Goal: Task Accomplishment & Management: Complete application form

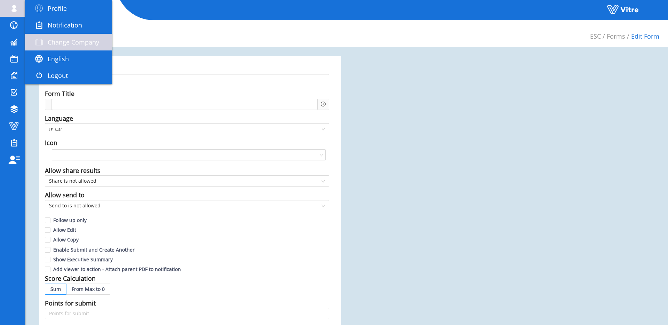
click at [48, 35] on link "Change Company" at bounding box center [68, 42] width 87 height 17
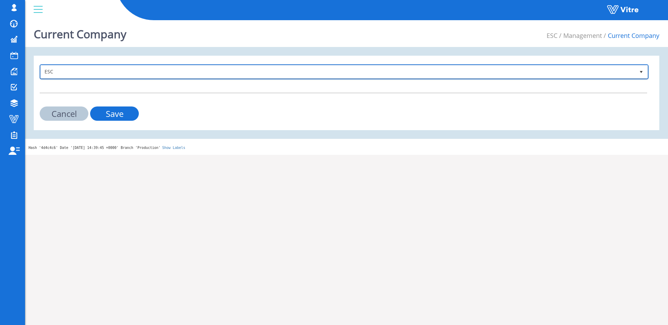
click at [196, 71] on span "ESC" at bounding box center [338, 71] width 594 height 13
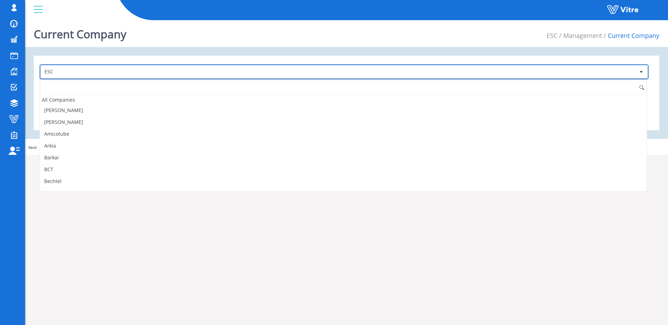
scroll to position [163, 0]
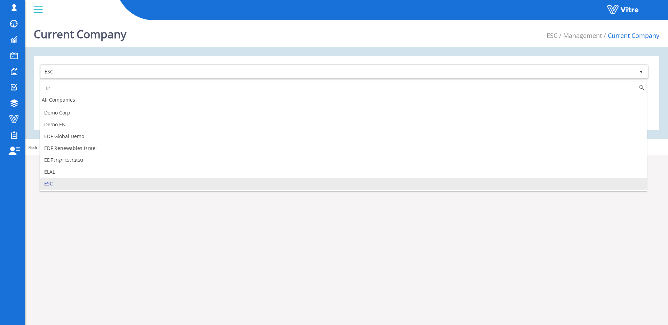
type input "י"
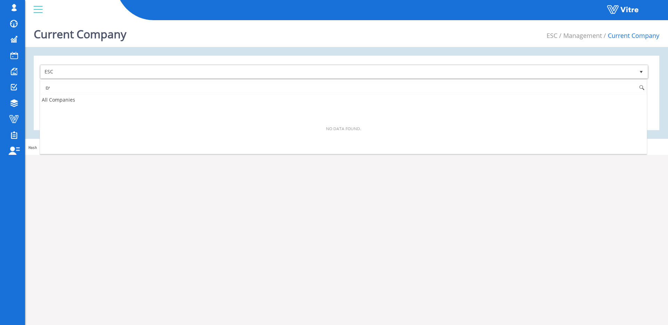
type input "י"
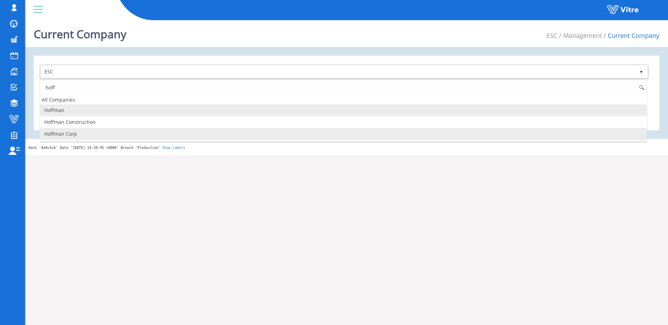
click at [110, 131] on li "Hoffman Corp" at bounding box center [343, 134] width 606 height 12
type input "hoff"
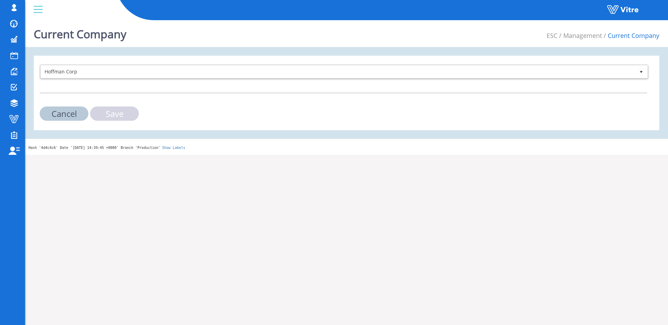
click at [126, 114] on input "Save" at bounding box center [114, 113] width 49 height 14
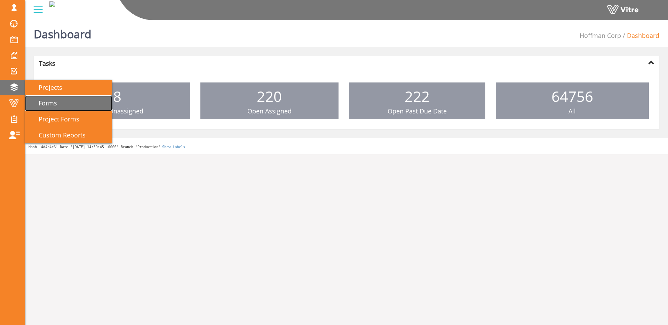
click at [47, 106] on span "Forms" at bounding box center [43, 103] width 27 height 8
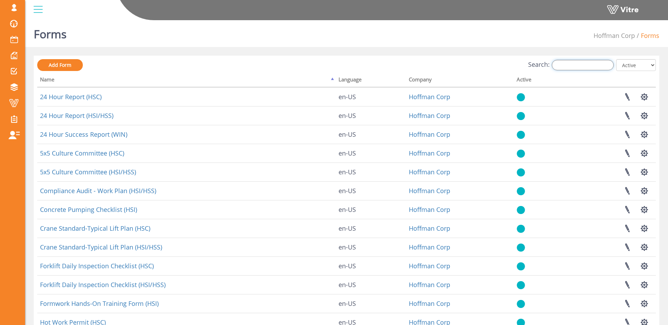
click at [593, 63] on input "Search:" at bounding box center [582, 65] width 62 height 10
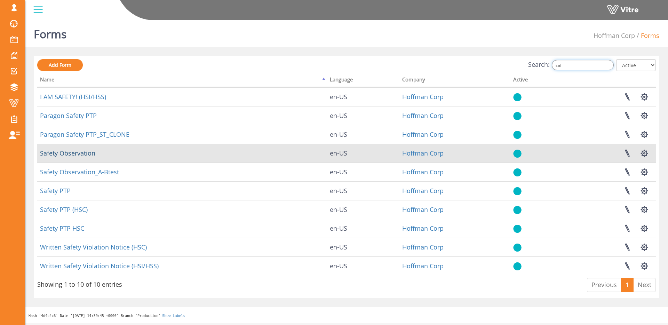
type input "saf"
drag, startPoint x: 77, startPoint y: 154, endPoint x: 81, endPoint y: 152, distance: 4.4
click at [77, 154] on link "Safety Observation" at bounding box center [67, 153] width 55 height 8
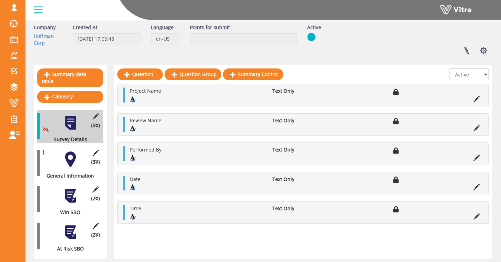
scroll to position [61, 0]
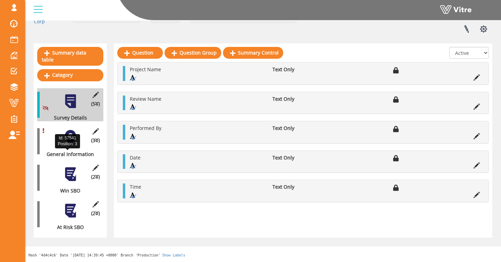
click at [73, 138] on div at bounding box center [71, 138] width 16 height 16
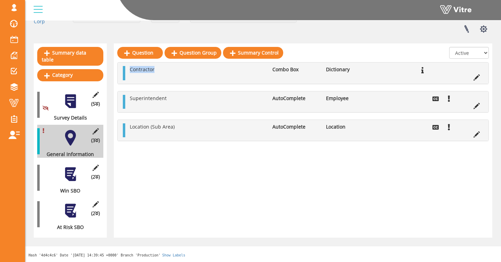
drag, startPoint x: 130, startPoint y: 63, endPoint x: 157, endPoint y: 64, distance: 27.1
click at [157, 66] on li "Contractor" at bounding box center [197, 69] width 143 height 7
drag, startPoint x: 194, startPoint y: 64, endPoint x: 183, endPoint y: 76, distance: 16.7
click at [194, 66] on li "Contractor" at bounding box center [197, 69] width 143 height 7
click at [73, 178] on div at bounding box center [71, 175] width 16 height 16
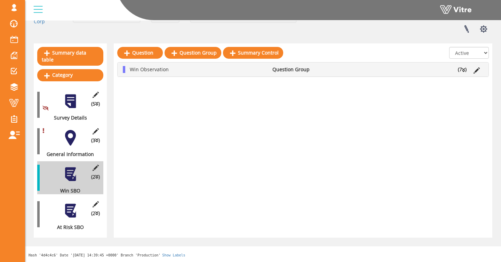
click at [226, 66] on li "Win Observation" at bounding box center [197, 69] width 143 height 7
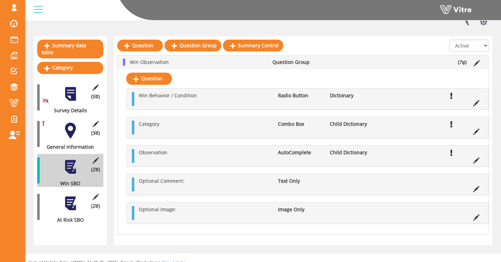
click at [73, 211] on div at bounding box center [71, 204] width 16 height 16
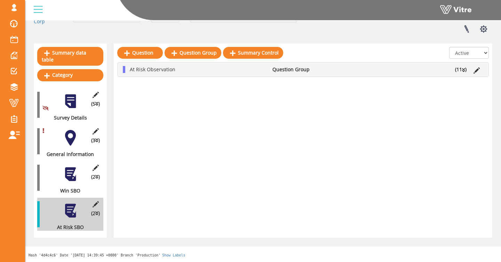
scroll to position [0, 0]
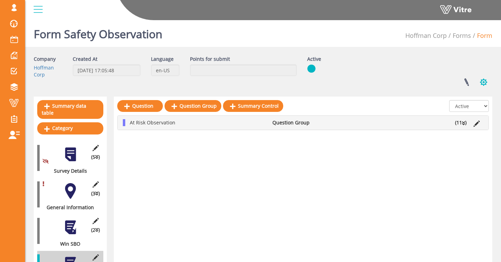
click at [483, 85] on button "button" at bounding box center [483, 82] width 17 height 18
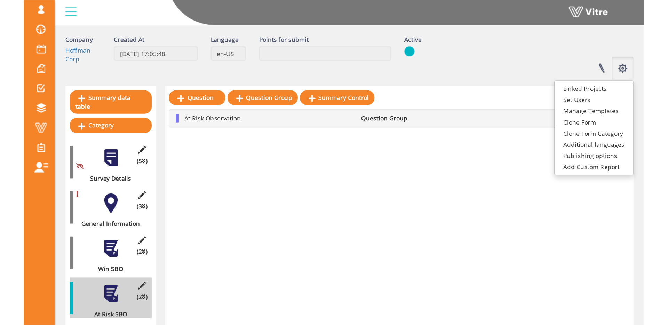
scroll to position [61, 0]
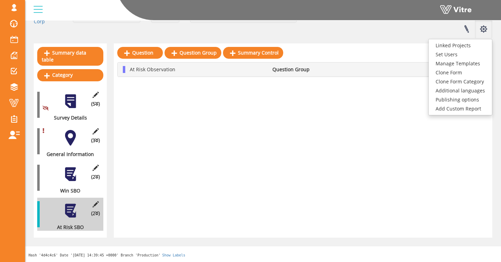
click at [70, 172] on div at bounding box center [71, 175] width 16 height 16
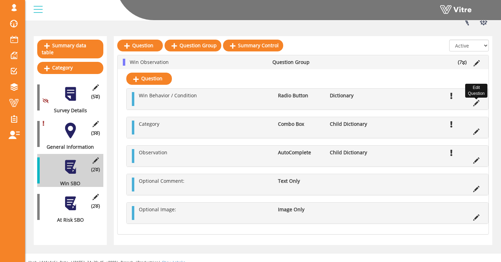
click at [476, 106] on icon at bounding box center [476, 103] width 6 height 6
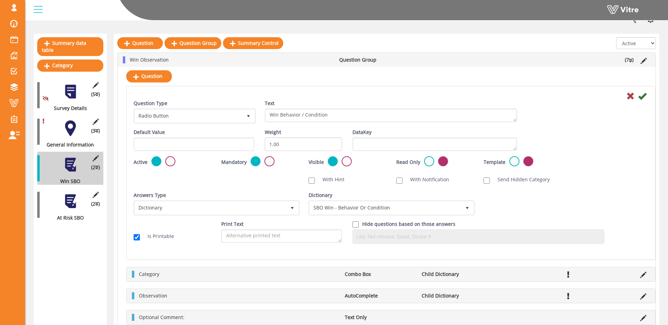
scroll to position [62, 0]
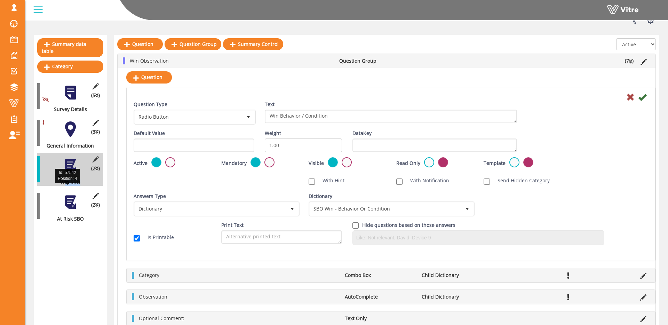
drag, startPoint x: 64, startPoint y: 189, endPoint x: 95, endPoint y: 190, distance: 31.3
click at [96, 186] on div "Win SBO" at bounding box center [67, 182] width 61 height 7
drag, startPoint x: 56, startPoint y: 226, endPoint x: 84, endPoint y: 225, distance: 27.8
click at [83, 222] on div "At Risk SBO" at bounding box center [67, 218] width 61 height 7
click at [95, 222] on div "At Risk SBO" at bounding box center [67, 218] width 61 height 7
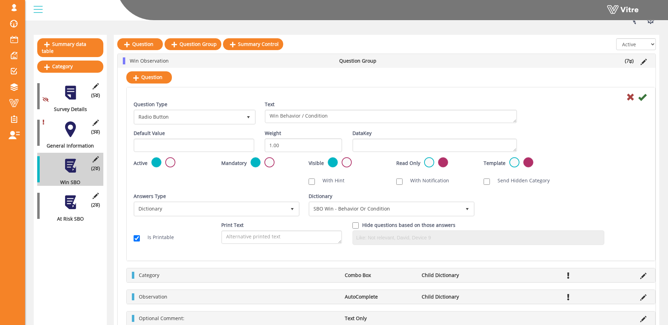
click at [115, 200] on div "Question Question Group Summary Control All Active Not Active Win Observation Q…" at bounding box center [386, 201] width 545 height 333
click at [354, 208] on span "SBO Win - Behavior Or Condition" at bounding box center [384, 208] width 151 height 13
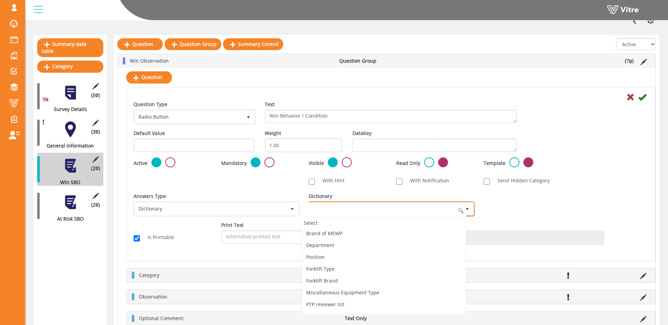
scroll to position [742, 0]
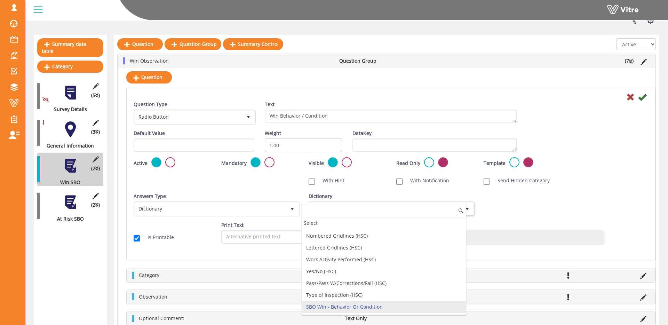
click at [354, 193] on div "Dictionary SBO Win - Behavior Or Condition 13357" at bounding box center [390, 205] width 164 height 24
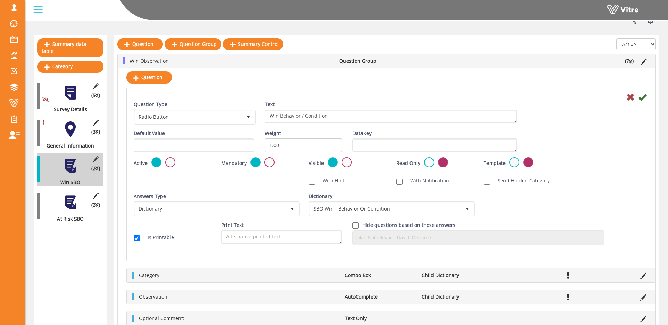
click at [68, 206] on div at bounding box center [71, 202] width 16 height 16
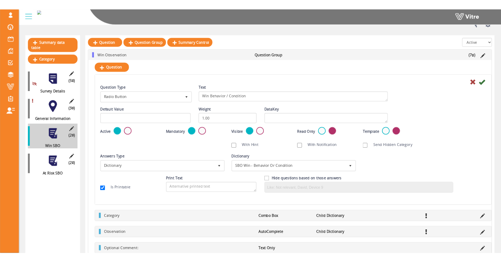
scroll to position [0, 0]
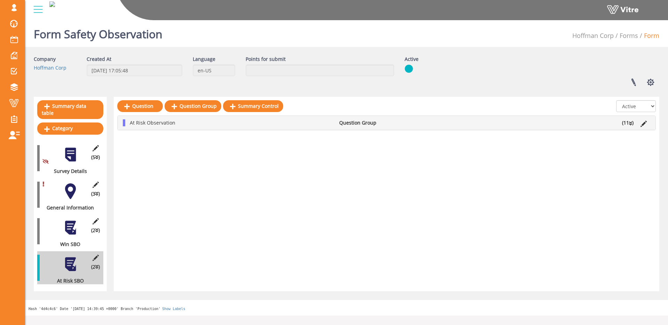
click at [231, 126] on li "At Risk Observation" at bounding box center [230, 122] width 209 height 7
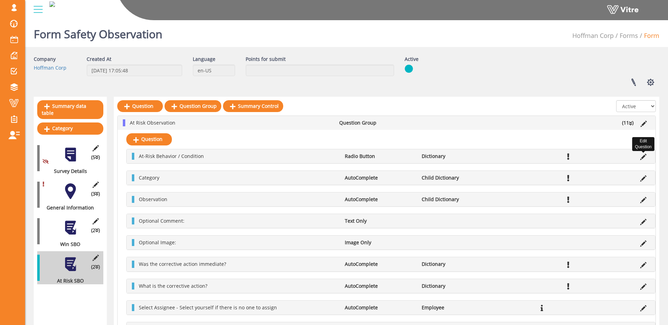
click at [641, 155] on icon at bounding box center [643, 157] width 6 height 6
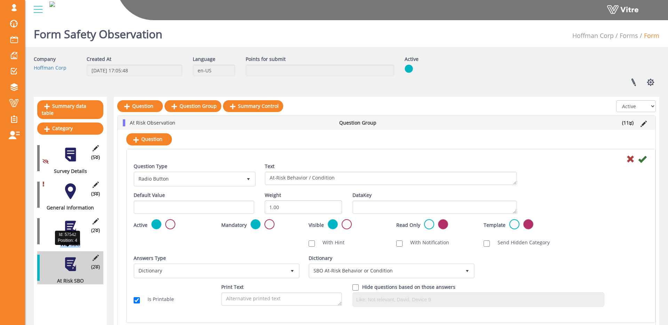
drag, startPoint x: 55, startPoint y: 250, endPoint x: 85, endPoint y: 250, distance: 29.9
click at [86, 248] on div "Win SBO" at bounding box center [67, 244] width 61 height 7
drag, startPoint x: 53, startPoint y: 289, endPoint x: 103, endPoint y: 288, distance: 50.4
click at [103, 284] on div "(2 ) At Risk SBO" at bounding box center [70, 267] width 66 height 33
click at [115, 278] on div "Question Question Group Summary Control All Active Not Active At Risk Observati…" at bounding box center [386, 307] width 545 height 420
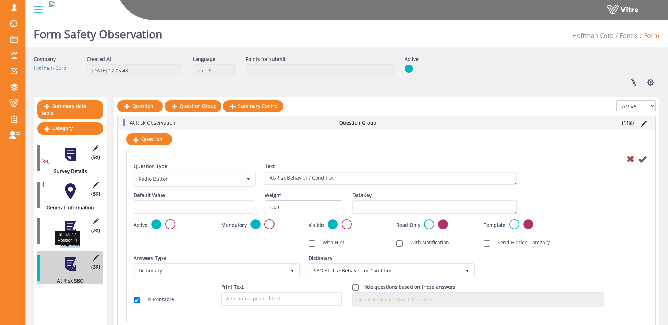
drag, startPoint x: 59, startPoint y: 251, endPoint x: 92, endPoint y: 251, distance: 32.7
click at [89, 248] on div "Win SBO" at bounding box center [67, 244] width 61 height 7
click at [120, 249] on div "Question At-Risk Behavior / Condition Radio Button Dictionary Question Type Rad…" at bounding box center [387, 318] width 538 height 376
click at [341, 158] on div at bounding box center [390, 158] width 525 height 8
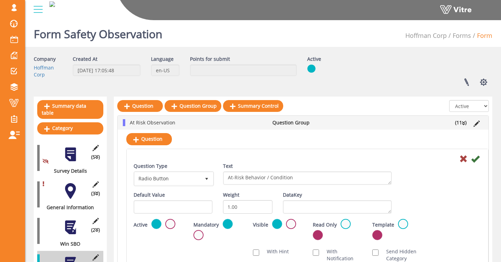
click at [450, 161] on div at bounding box center [307, 158] width 358 height 8
click at [459, 160] on icon at bounding box center [463, 159] width 8 height 8
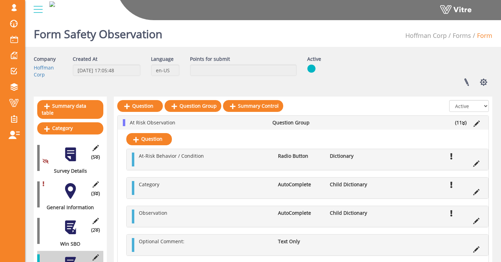
click at [56, 191] on div "(3 ) General Information" at bounding box center [70, 194] width 66 height 33
click at [70, 191] on div at bounding box center [71, 191] width 16 height 16
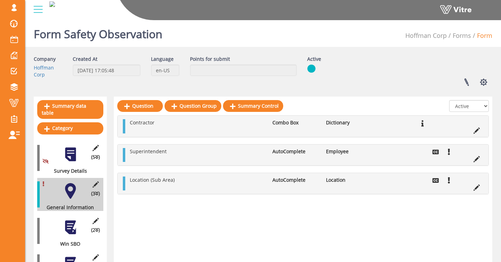
click at [344, 124] on li "Dictionary" at bounding box center [349, 122] width 54 height 7
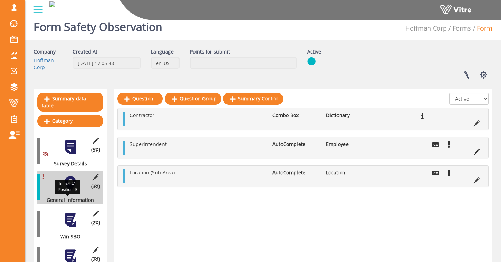
scroll to position [8, 0]
click at [76, 225] on div at bounding box center [71, 220] width 16 height 16
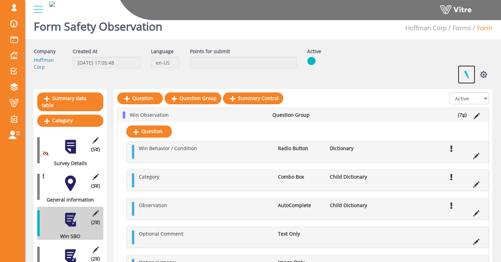
scroll to position [7, 0]
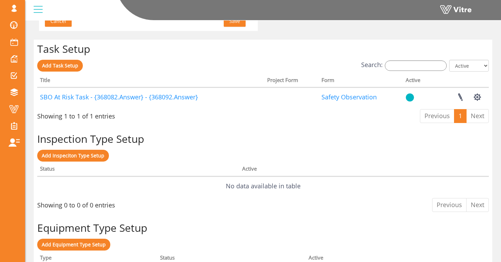
scroll to position [525, 0]
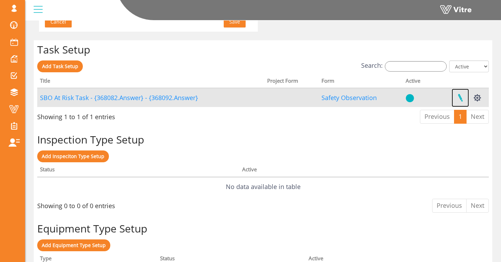
click at [461, 97] on link at bounding box center [459, 98] width 17 height 18
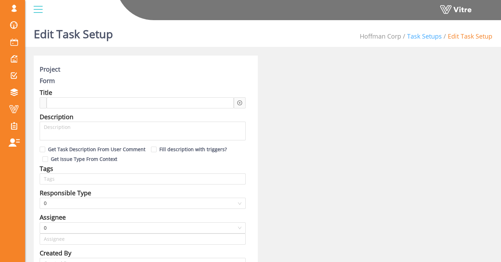
type input "[PERSON_NAME] SU"
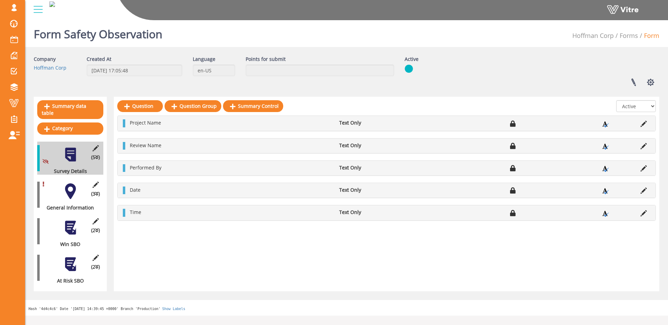
click at [79, 183] on div "(3 ) General Information" at bounding box center [70, 194] width 66 height 33
click at [73, 188] on div at bounding box center [71, 191] width 16 height 16
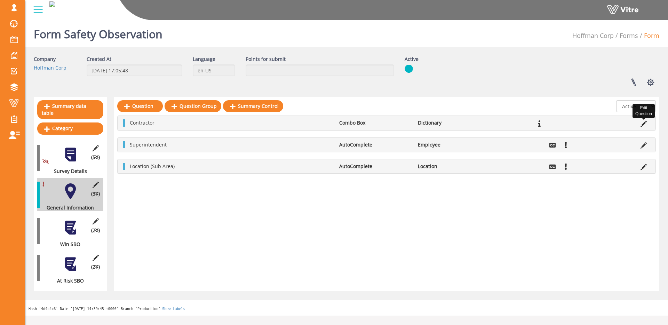
click at [644, 124] on icon at bounding box center [643, 124] width 6 height 6
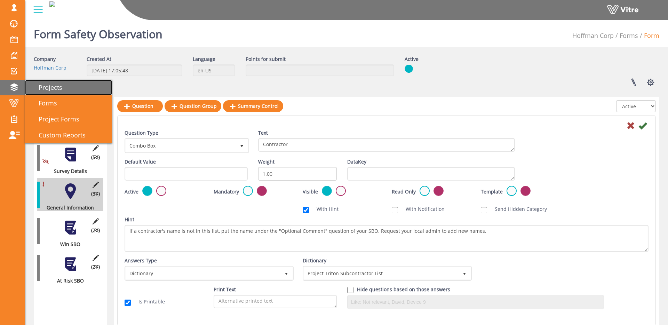
click at [58, 84] on span "Projects" at bounding box center [46, 87] width 32 height 8
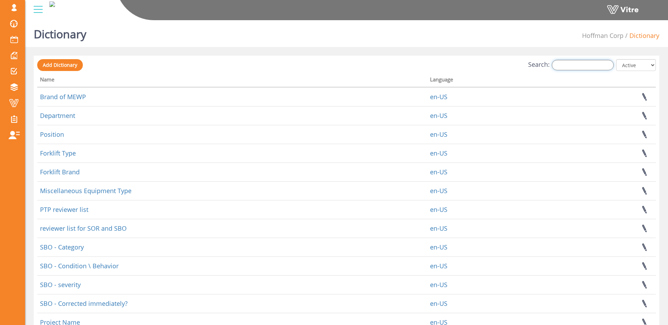
click at [572, 66] on input "Search:" at bounding box center [582, 65] width 62 height 10
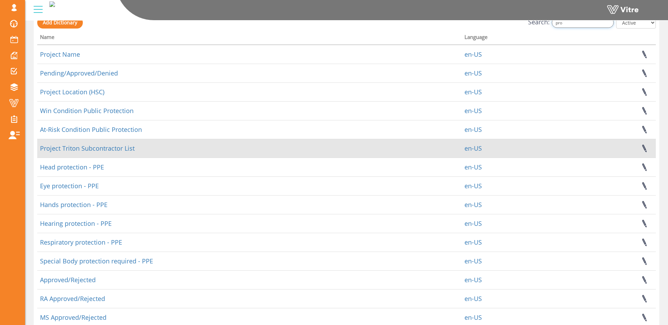
scroll to position [37, 0]
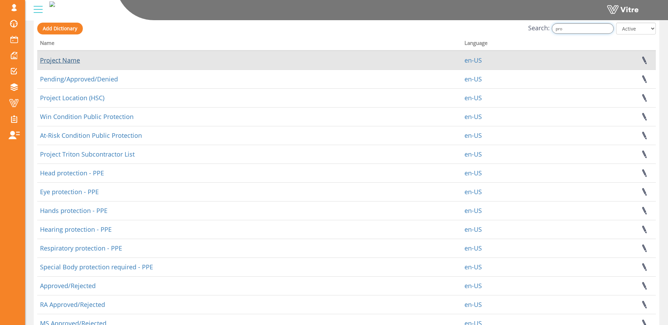
type input "pro"
click at [68, 58] on link "Project Name" at bounding box center [60, 60] width 40 height 8
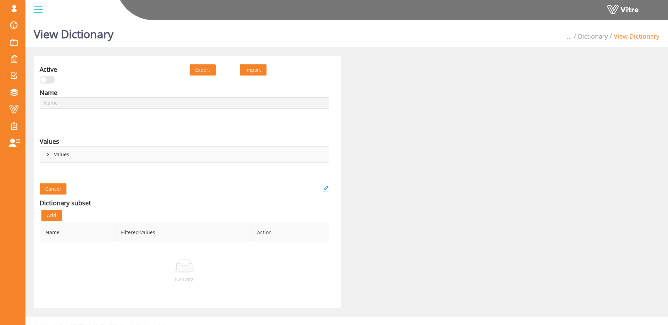
type input "Project Name"
click at [56, 217] on button "Add" at bounding box center [51, 215] width 21 height 11
click at [583, 40] on link "Dictionary" at bounding box center [593, 36] width 30 height 8
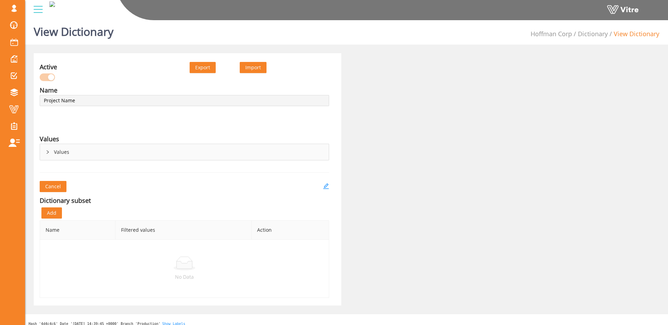
scroll to position [3, 0]
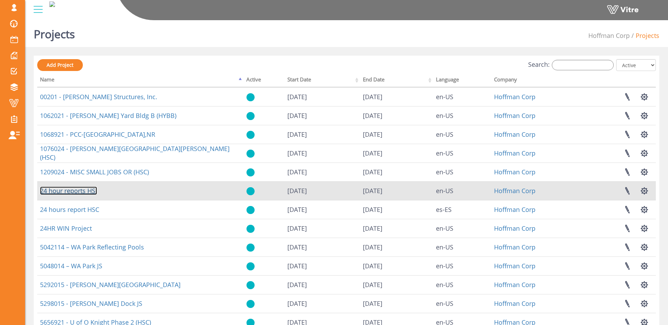
click at [83, 188] on link "24 hour reports HSI" at bounding box center [68, 190] width 57 height 8
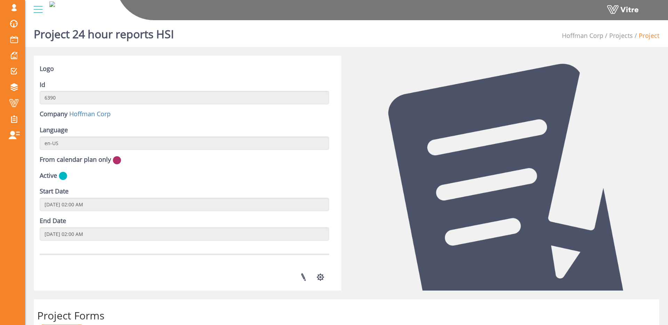
scroll to position [227, 0]
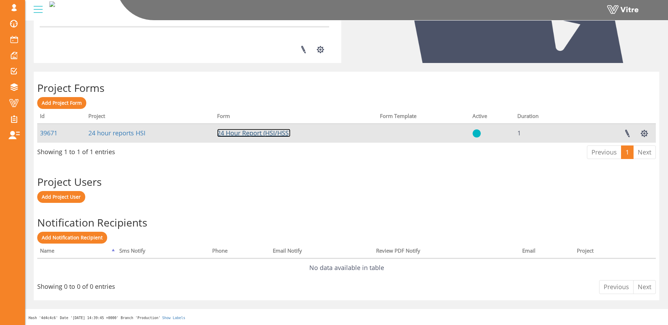
click at [240, 129] on link "24 Hour Report (HSI/HSS)" at bounding box center [253, 133] width 73 height 8
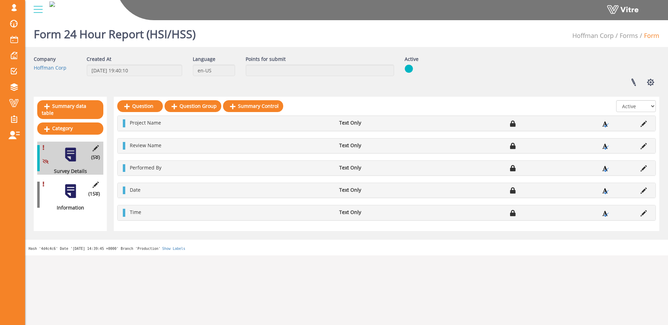
click at [75, 196] on div at bounding box center [71, 191] width 16 height 16
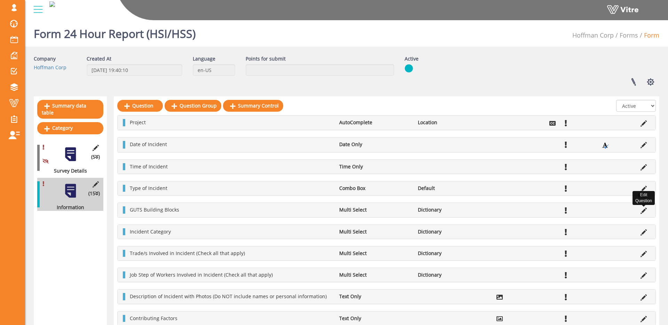
click at [642, 211] on icon at bounding box center [643, 211] width 6 height 6
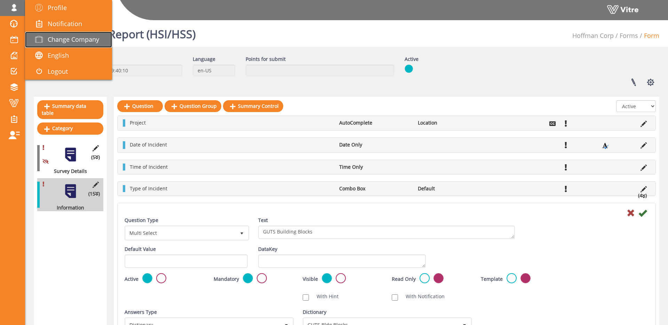
click at [46, 39] on span at bounding box center [38, 39] width 17 height 8
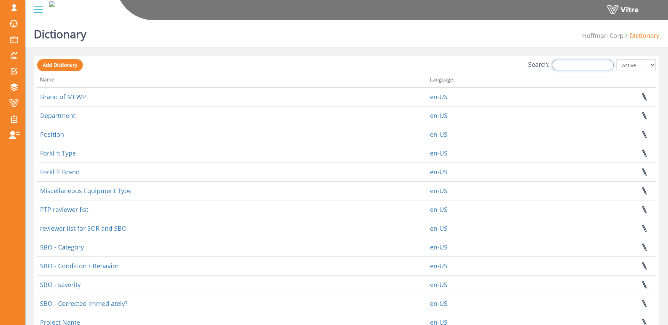
click at [592, 63] on input "Search:" at bounding box center [582, 65] width 62 height 10
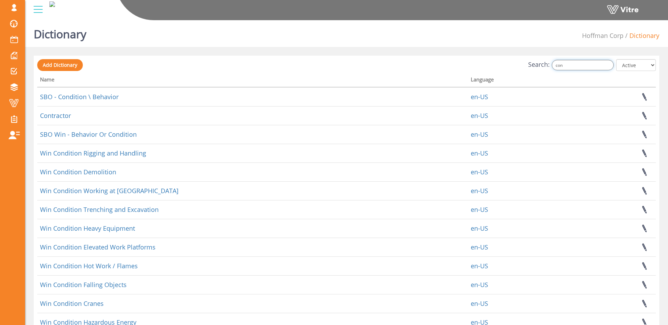
click at [581, 67] on input "con" at bounding box center [582, 65] width 62 height 10
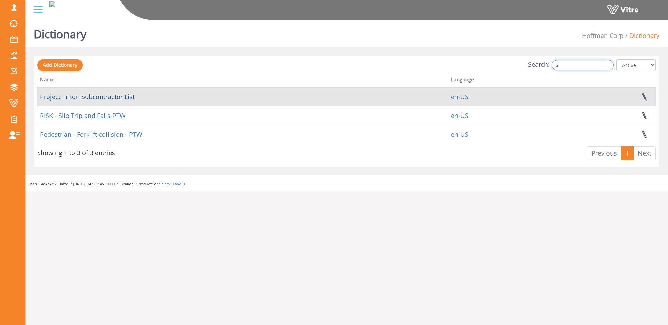
type input "tri"
click at [99, 97] on link "Project Triton Subcontractor List" at bounding box center [87, 96] width 95 height 8
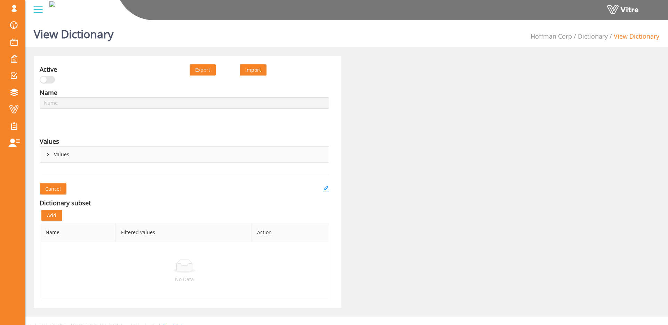
type input "Project Triton Subcontractor List"
click at [55, 216] on span "Add" at bounding box center [51, 215] width 9 height 8
click at [56, 215] on button "Add" at bounding box center [51, 215] width 21 height 11
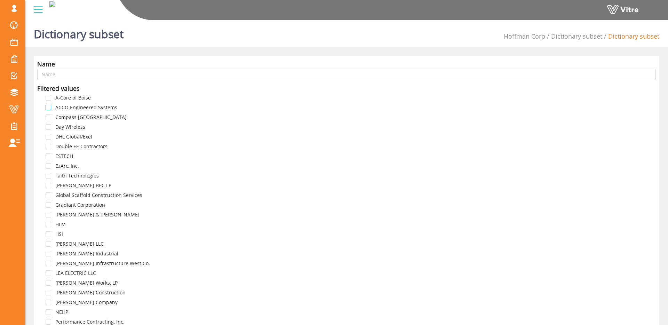
click at [50, 109] on span at bounding box center [49, 108] width 6 height 6
click at [48, 120] on div "Compass USA" at bounding box center [82, 118] width 91 height 10
click at [49, 118] on span at bounding box center [49, 117] width 6 height 6
click at [49, 128] on span at bounding box center [49, 127] width 6 height 6
click at [49, 138] on span at bounding box center [49, 137] width 6 height 6
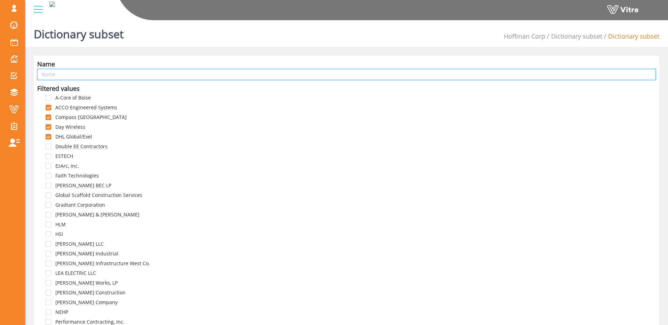
click at [71, 75] on input "text" at bounding box center [346, 74] width 618 height 11
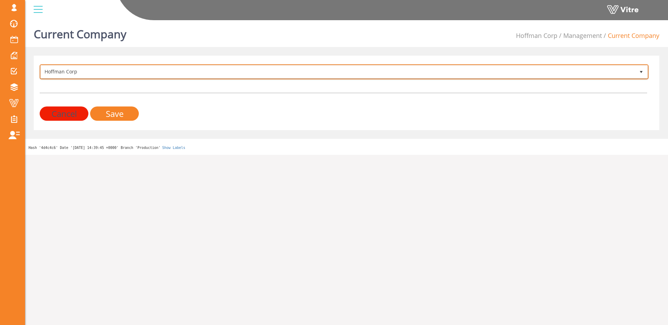
click at [157, 78] on span "Hoffman Corp" at bounding box center [343, 71] width 607 height 13
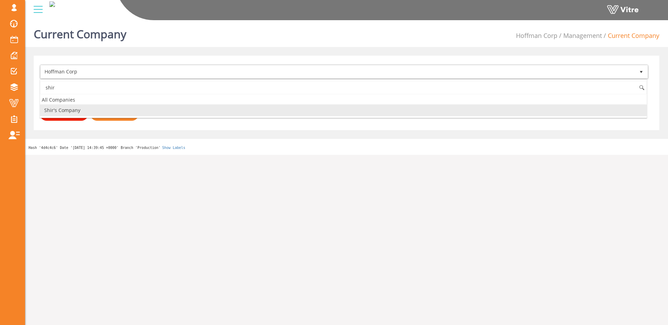
click at [72, 110] on li "Shir's Company" at bounding box center [343, 110] width 606 height 12
type input "shir"
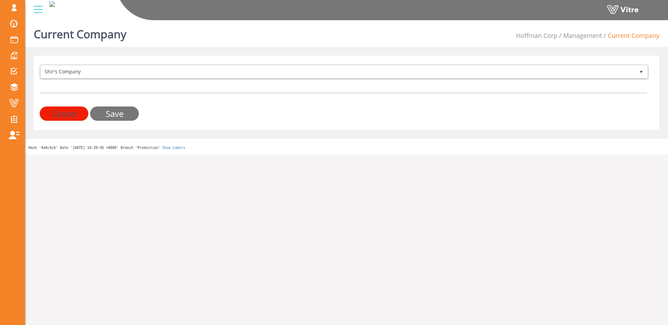
click at [115, 110] on input "Save" at bounding box center [114, 113] width 49 height 14
click at [70, 114] on input "Cancel" at bounding box center [64, 113] width 49 height 14
click at [113, 114] on input "Save" at bounding box center [114, 113] width 49 height 14
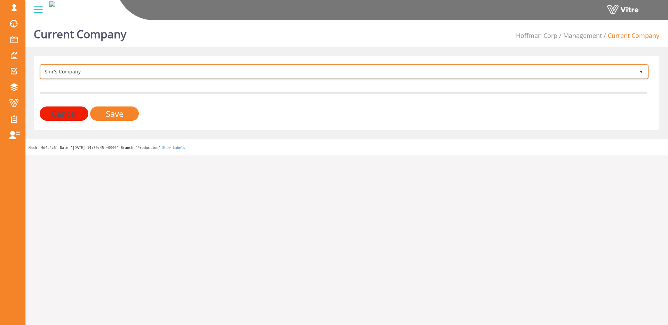
click at [119, 70] on span "Shir's Company" at bounding box center [338, 71] width 594 height 13
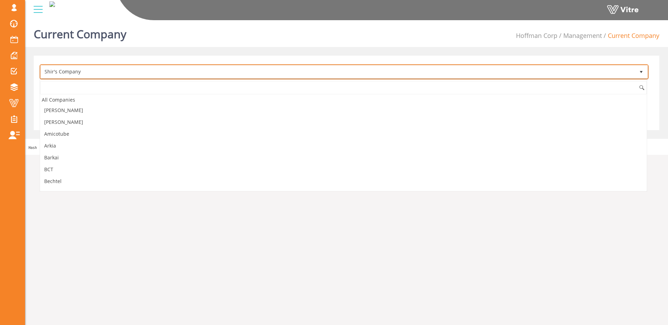
scroll to position [790, 0]
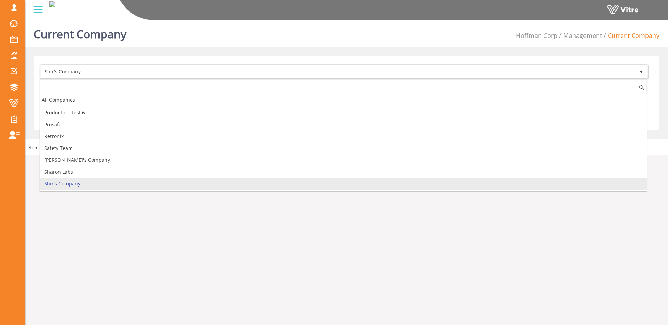
click at [134, 53] on div "Current Company Hoffman Corp Management Current Company Shir's Company 385 Canc…" at bounding box center [346, 85] width 643 height 137
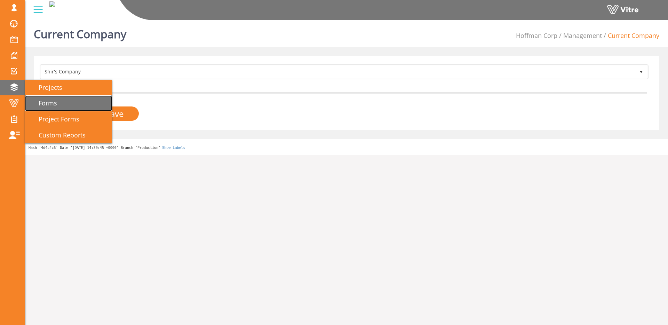
click at [43, 106] on span "Forms" at bounding box center [43, 103] width 27 height 8
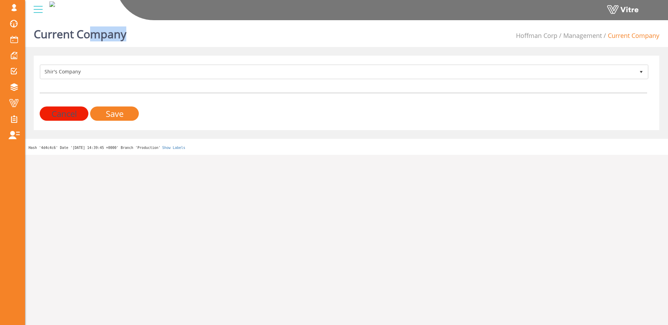
drag, startPoint x: 123, startPoint y: 33, endPoint x: 90, endPoint y: 35, distance: 32.8
click at [90, 35] on h1 "Current Company" at bounding box center [80, 32] width 92 height 30
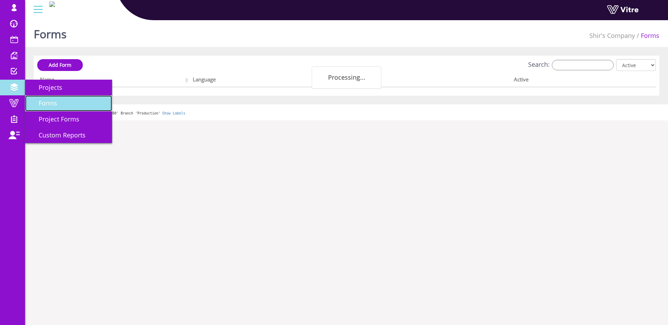
click at [40, 101] on span "Forms" at bounding box center [43, 103] width 27 height 8
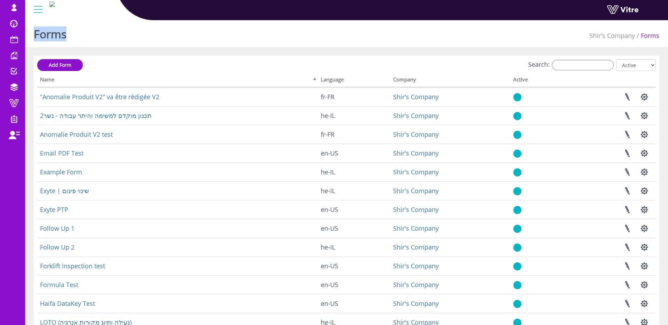
drag, startPoint x: 38, startPoint y: 34, endPoint x: 76, endPoint y: 38, distance: 38.4
click at [75, 38] on div "Forms Shir's Company Forms" at bounding box center [346, 32] width 643 height 30
click at [88, 38] on div "Forms Shir's Company Forms" at bounding box center [346, 32] width 643 height 30
click at [172, 50] on div "Forms Shir's Company Forms Add Form Search: All Active Not Active Processing...…" at bounding box center [346, 216] width 643 height 399
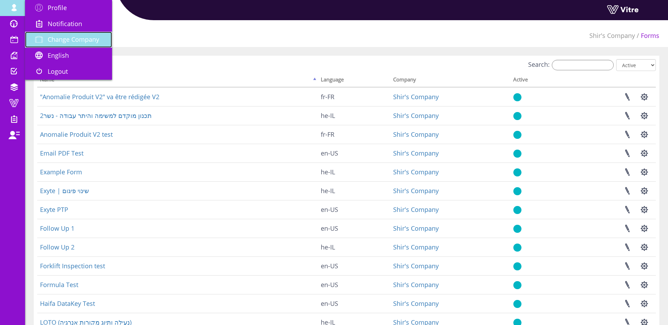
click at [77, 37] on span "Change Company" at bounding box center [73, 39] width 51 height 8
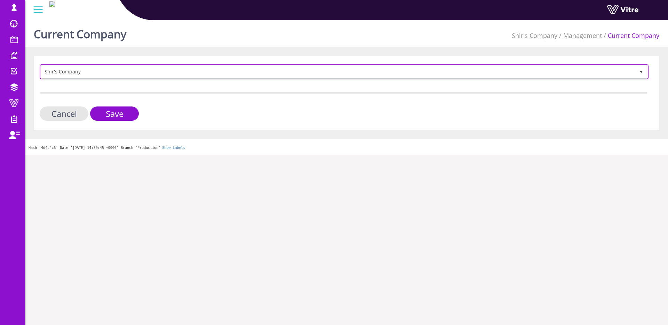
click at [59, 74] on span "Shir's Company" at bounding box center [338, 71] width 594 height 13
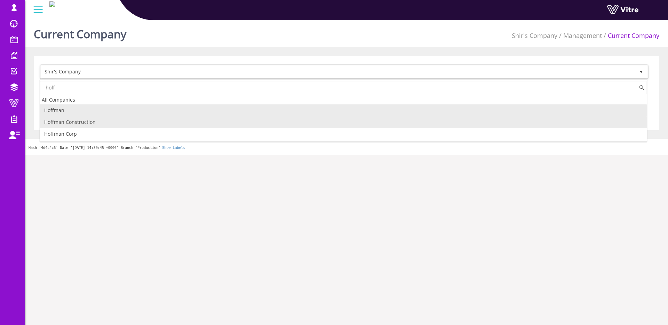
click at [80, 120] on li "Hoffman Construction" at bounding box center [343, 122] width 606 height 12
type input "hoff"
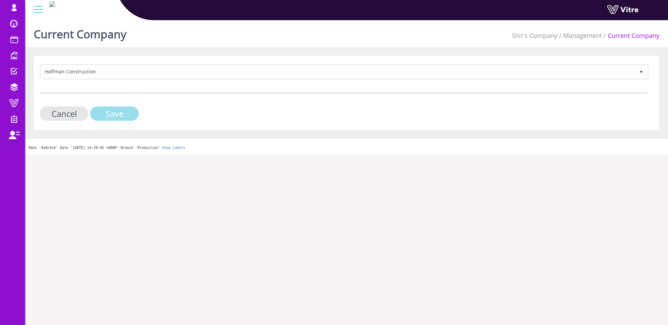
click at [114, 111] on input "Save" at bounding box center [114, 113] width 49 height 14
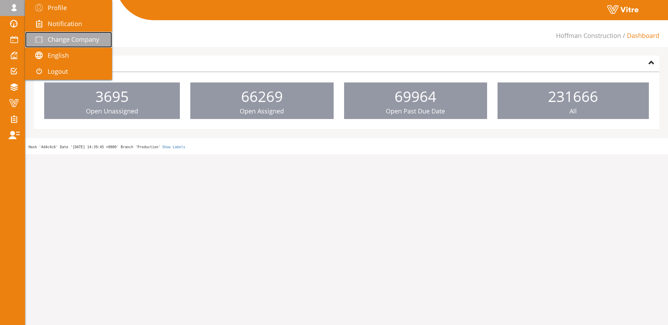
click at [70, 38] on span "Change Company" at bounding box center [73, 39] width 51 height 8
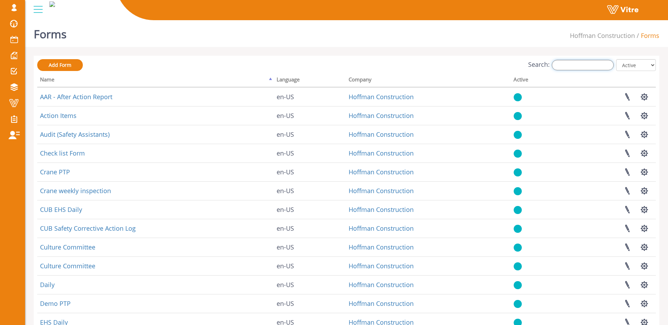
click at [575, 66] on input "Search:" at bounding box center [582, 65] width 62 height 10
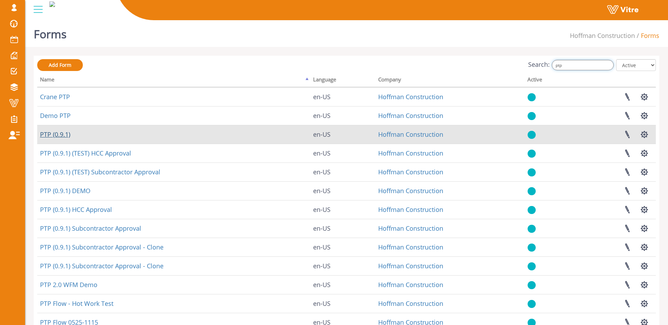
type input "ptp"
click at [65, 136] on link "PTP (0.9.1)" at bounding box center [55, 134] width 30 height 8
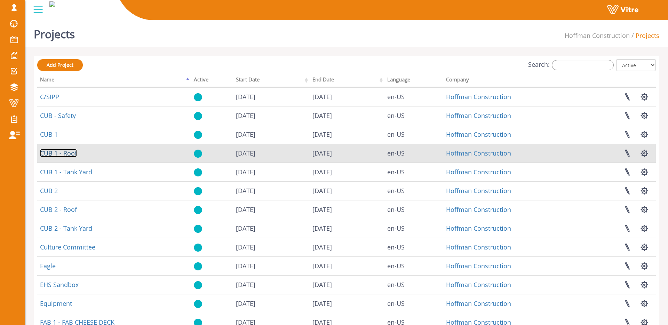
click at [72, 154] on link "CUB 1 - Roof" at bounding box center [58, 153] width 37 height 8
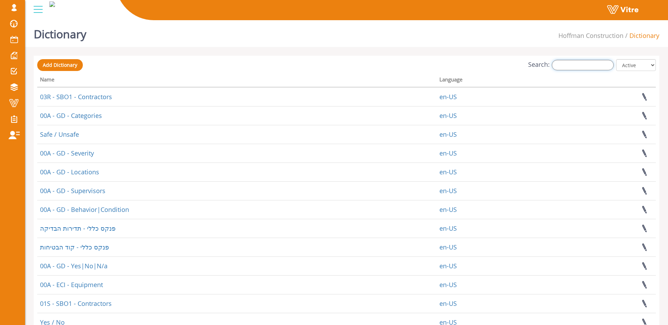
click at [587, 67] on input "Search:" at bounding box center [582, 65] width 62 height 10
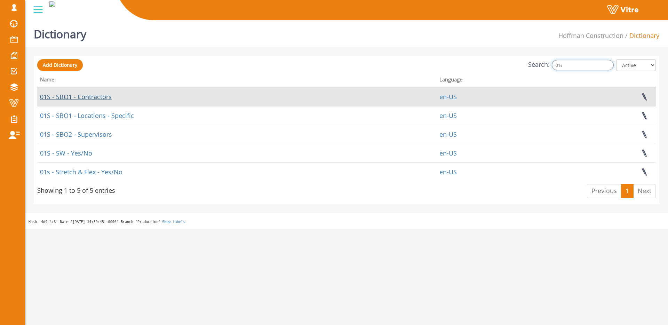
type input "01s"
click at [106, 95] on link "01S - SBO1 - Contractors" at bounding box center [76, 96] width 72 height 8
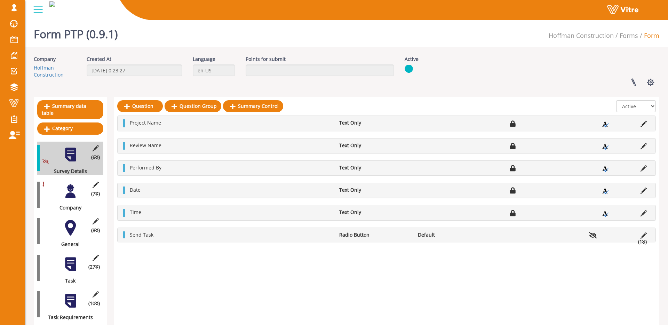
click at [74, 195] on div at bounding box center [71, 191] width 16 height 16
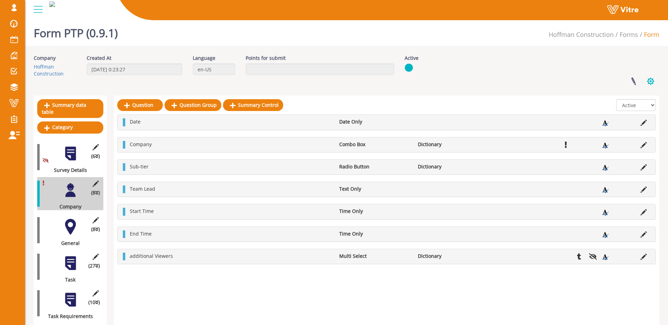
click at [652, 78] on button "button" at bounding box center [650, 81] width 17 height 18
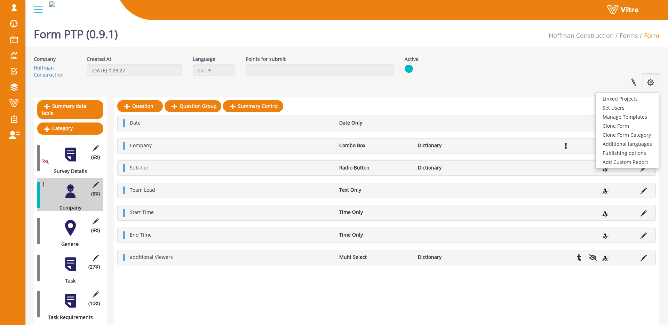
drag, startPoint x: 454, startPoint y: 150, endPoint x: 531, endPoint y: 138, distance: 78.0
click at [454, 150] on div "Company Combo Box Dictionary" at bounding box center [387, 145] width 538 height 15
click at [645, 146] on icon at bounding box center [643, 146] width 6 height 6
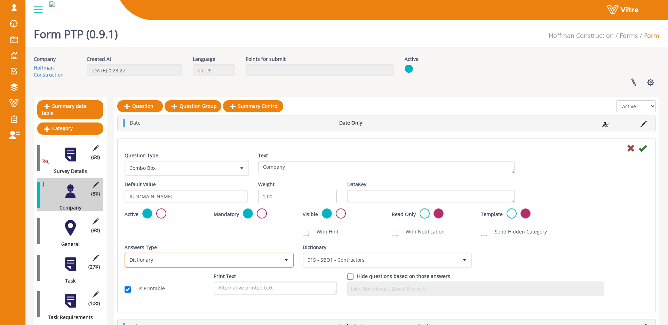
click at [255, 266] on span "Dictionary 1" at bounding box center [208, 259] width 169 height 15
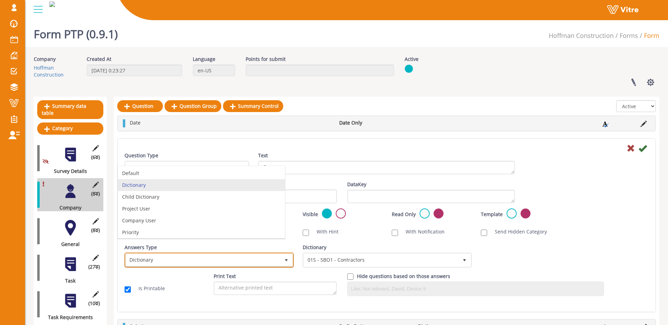
scroll to position [0, 0]
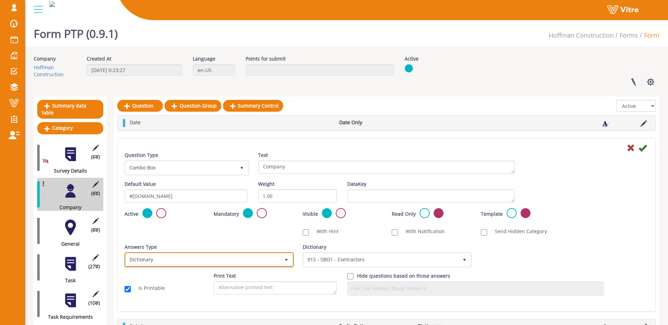
click at [221, 261] on span "Dictionary" at bounding box center [203, 259] width 154 height 13
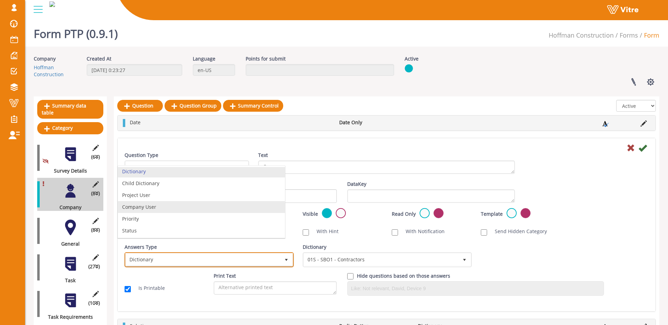
scroll to position [0, 0]
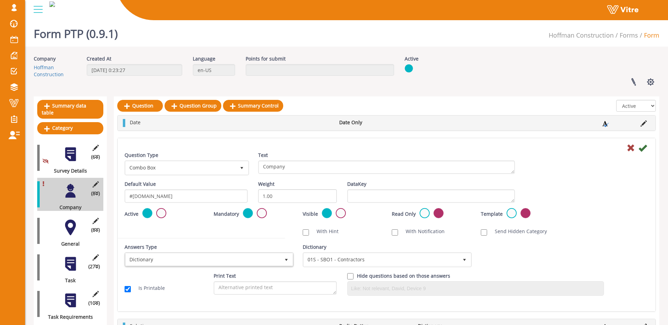
click at [375, 148] on div at bounding box center [386, 147] width 534 height 8
click at [633, 79] on link at bounding box center [633, 82] width 17 height 18
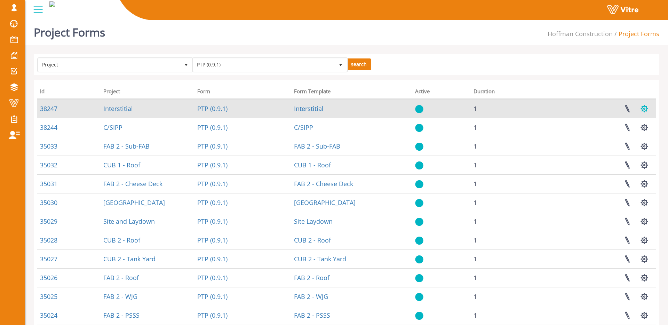
click at [650, 112] on button "button" at bounding box center [643, 108] width 17 height 18
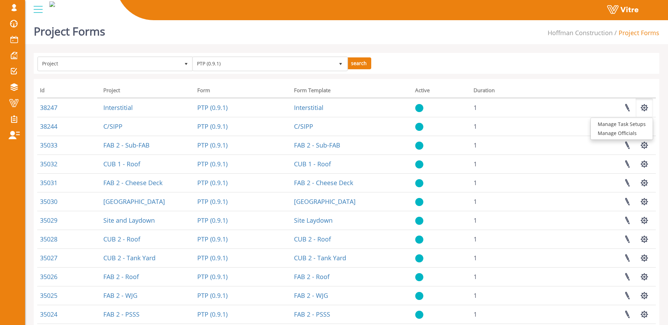
scroll to position [0, 0]
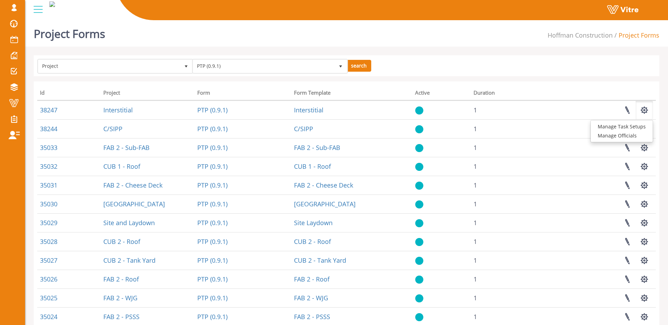
click at [547, 62] on form "Project PTP (0.9.1) 5773 search" at bounding box center [346, 66] width 618 height 14
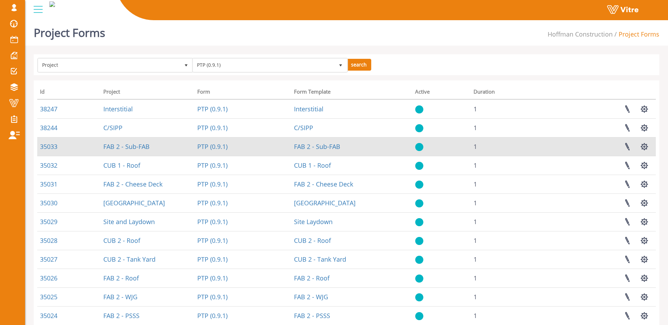
scroll to position [1, 0]
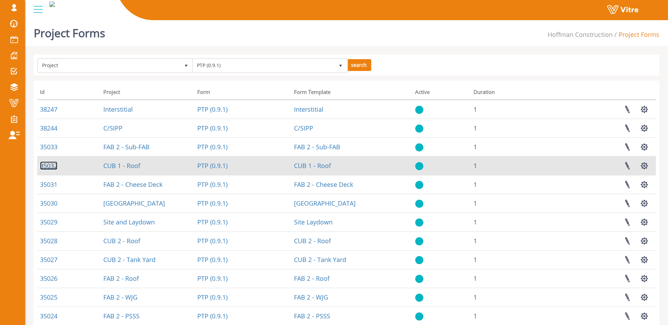
click at [51, 168] on link "35032" at bounding box center [48, 165] width 17 height 8
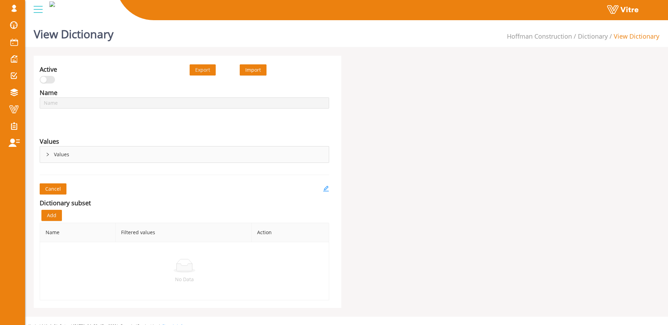
type input "01S - SBO1 - Contractors"
click at [59, 215] on button "Add" at bounding box center [51, 215] width 21 height 11
drag, startPoint x: 104, startPoint y: 243, endPoint x: 104, endPoint y: 255, distance: 12.5
click at [104, 255] on td "No Data" at bounding box center [184, 271] width 289 height 58
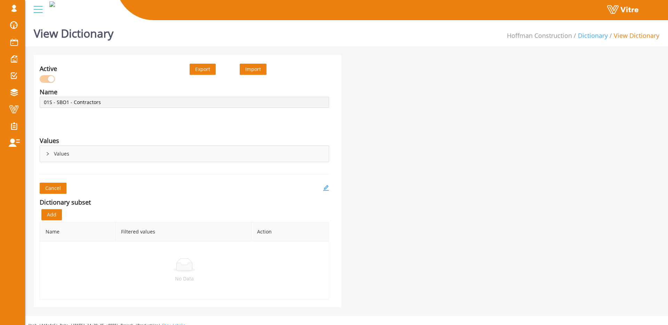
click at [586, 39] on link "Dictionary" at bounding box center [593, 35] width 30 height 8
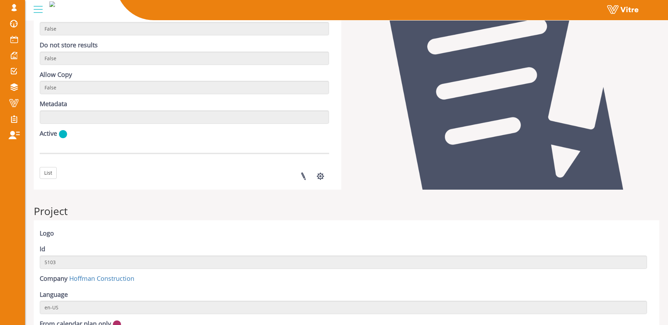
scroll to position [401, 0]
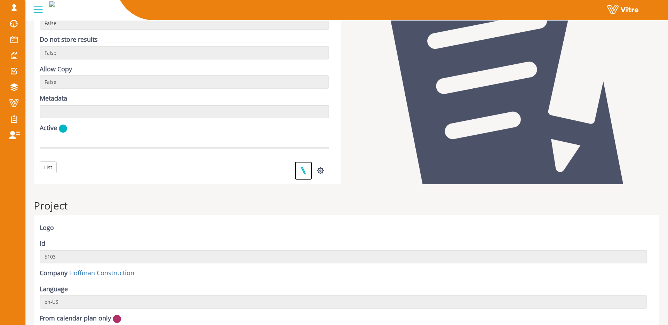
click at [304, 174] on link at bounding box center [303, 170] width 17 height 18
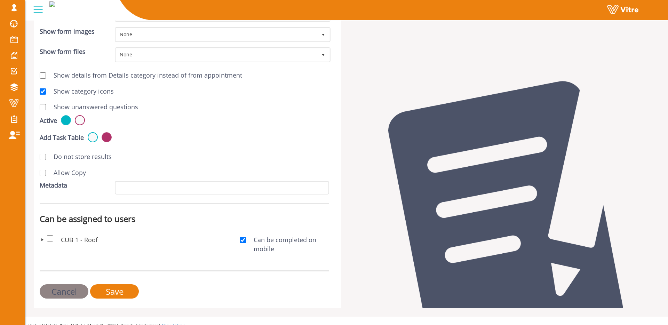
scroll to position [237, 0]
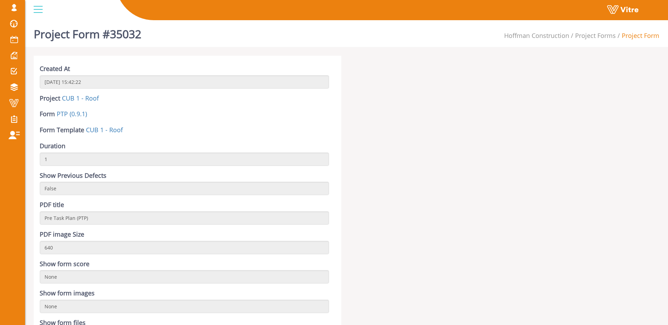
scroll to position [401, 0]
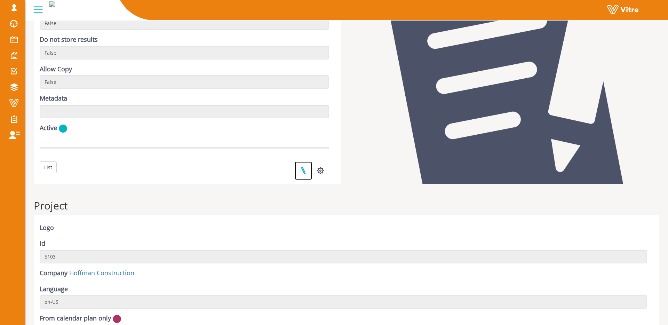
click at [309, 168] on link at bounding box center [303, 170] width 17 height 18
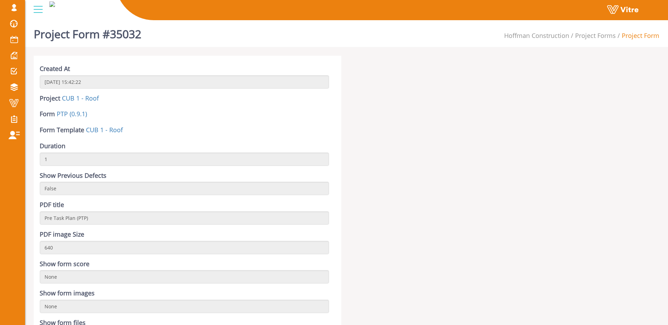
scroll to position [401, 0]
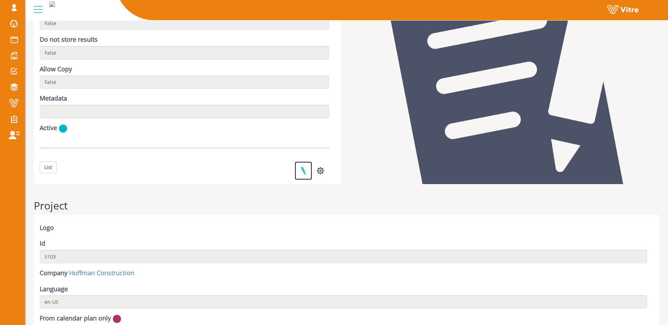
click at [306, 169] on link at bounding box center [303, 170] width 17 height 18
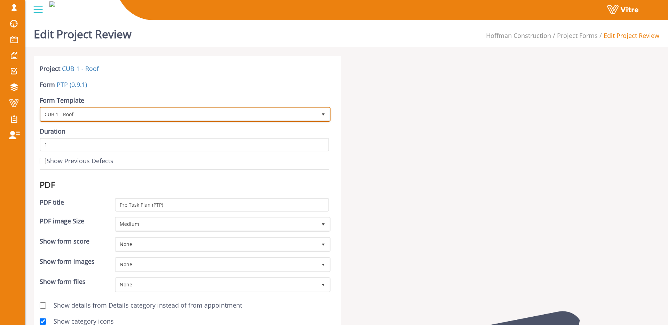
click at [142, 115] on span "CUB 1 - Roof" at bounding box center [179, 114] width 276 height 13
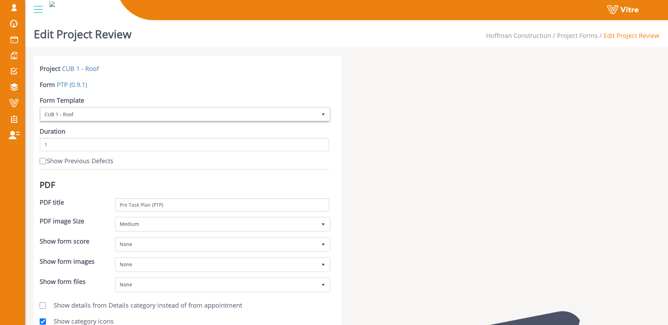
click at [417, 111] on div at bounding box center [505, 297] width 318 height 482
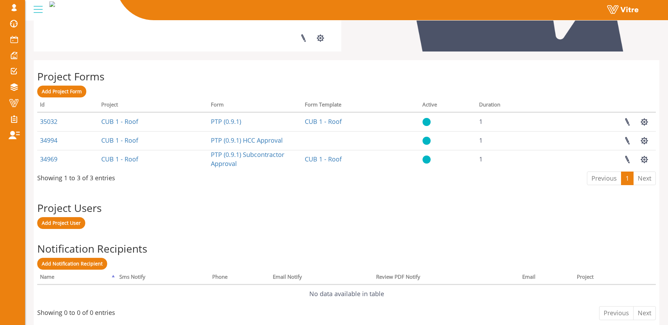
scroll to position [265, 0]
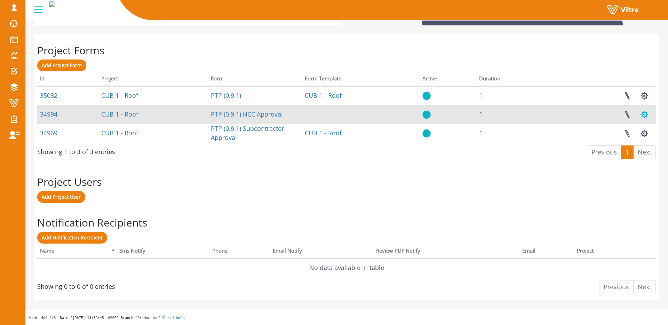
click button "button"
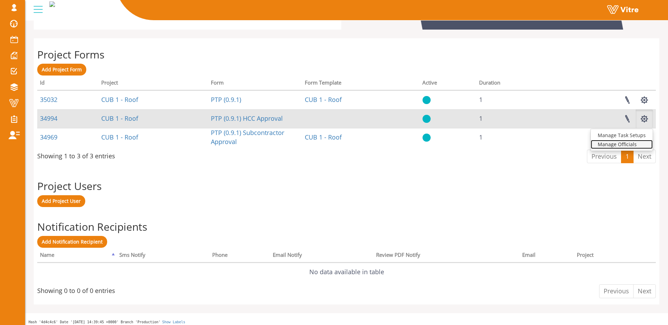
click link "Manage Officials"
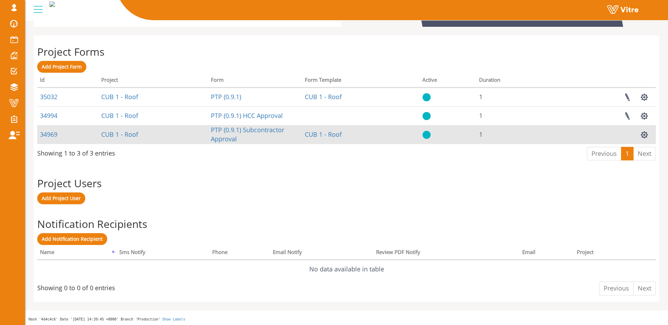
scroll to position [264, 0]
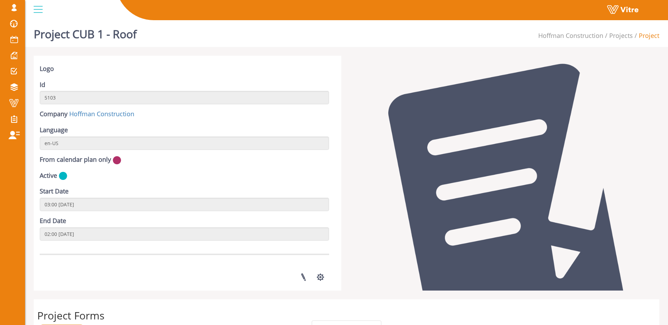
scroll to position [160, 0]
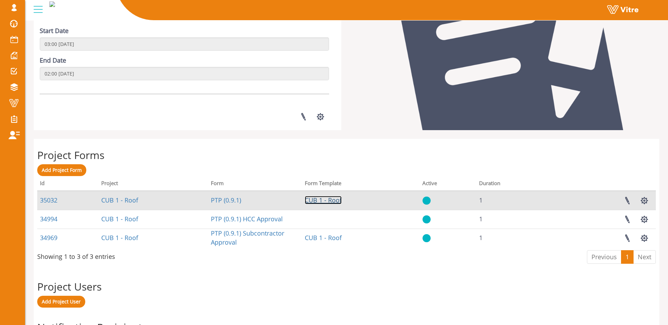
click at [319, 200] on link "CUB 1 - Roof" at bounding box center [323, 200] width 37 height 8
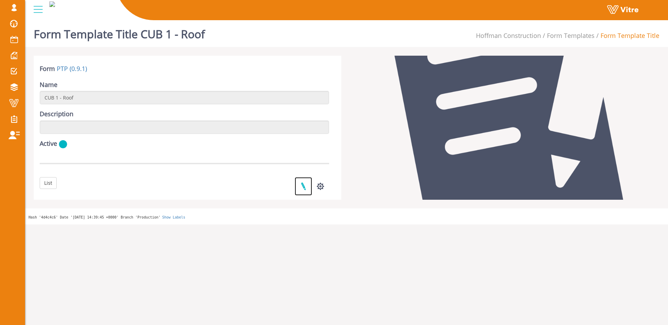
click at [303, 186] on link at bounding box center [303, 186] width 17 height 18
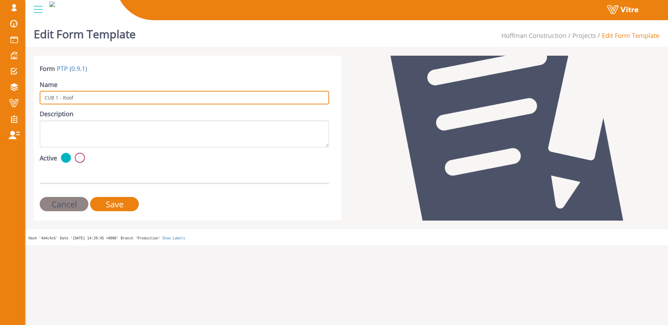
click at [85, 95] on input "CUB 1 - Roof" at bounding box center [184, 98] width 289 height 14
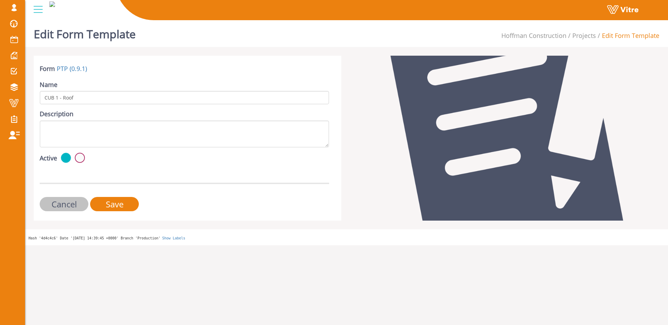
click at [76, 205] on input "Cancel" at bounding box center [64, 204] width 49 height 14
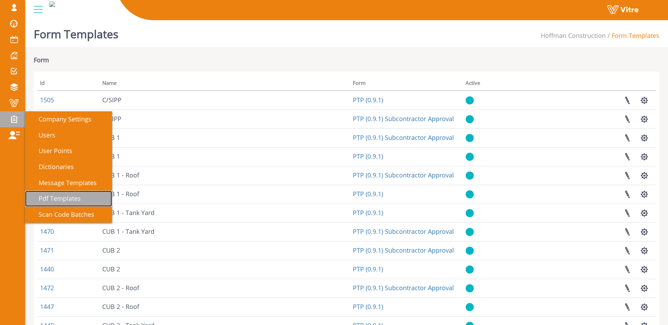
click at [65, 198] on span "Pdf Templates" at bounding box center [55, 198] width 50 height 8
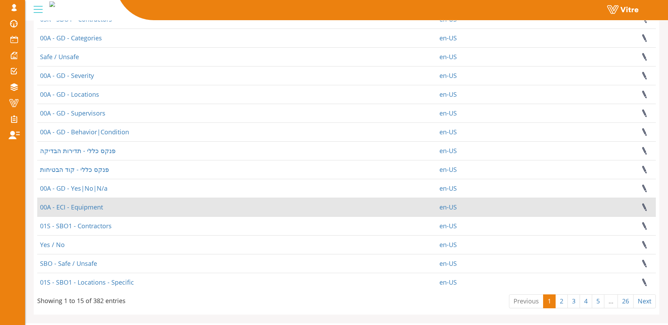
scroll to position [79, 0]
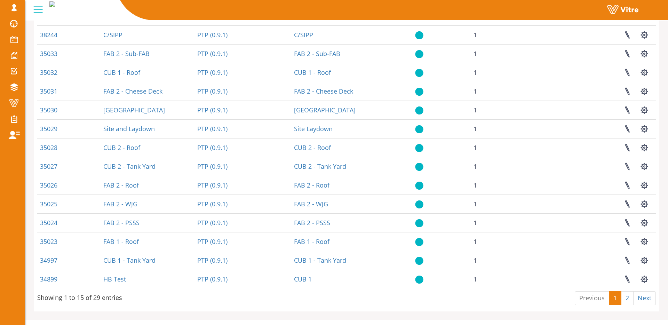
scroll to position [105, 0]
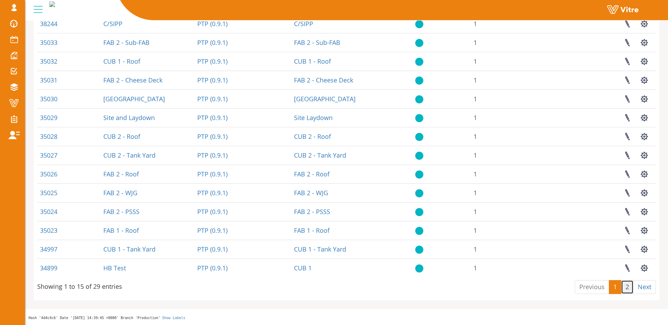
click at [626, 287] on link "2" at bounding box center [627, 287] width 13 height 14
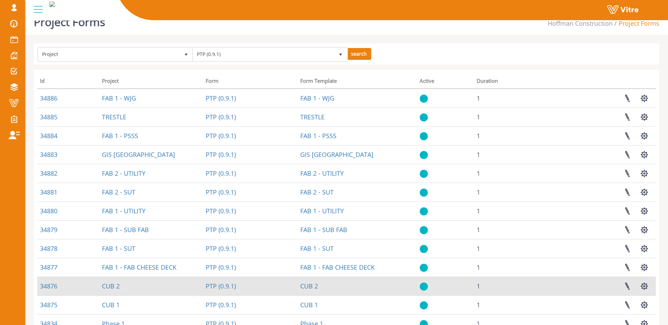
scroll to position [0, 0]
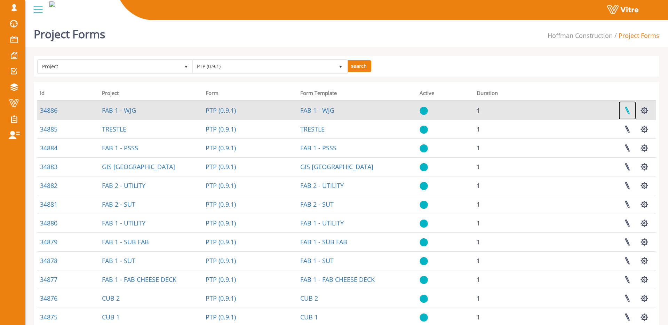
click at [624, 107] on link at bounding box center [626, 110] width 17 height 18
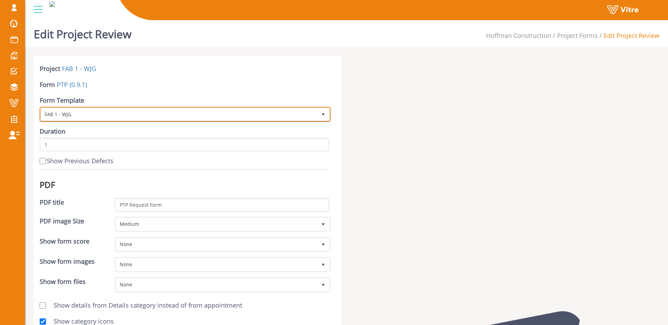
click at [73, 113] on span "FAB 1 - WJG" at bounding box center [179, 114] width 276 height 13
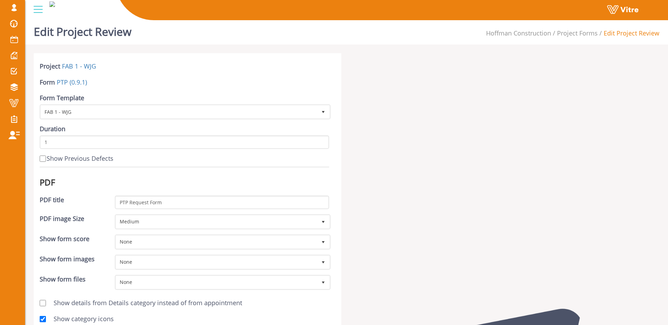
scroll to position [2, 0]
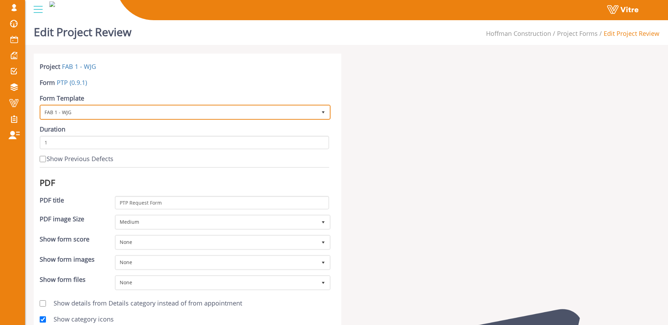
click at [89, 105] on span "FAB 1 - WJG 1455" at bounding box center [185, 112] width 291 height 15
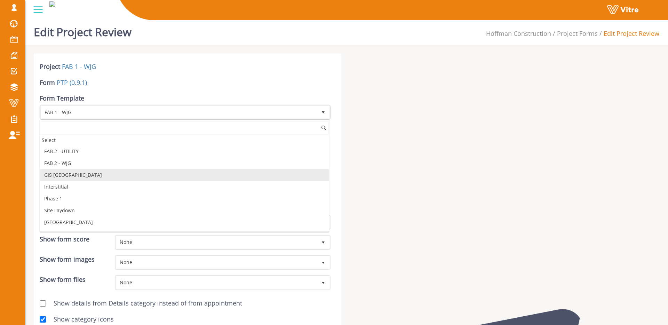
scroll to position [234, 0]
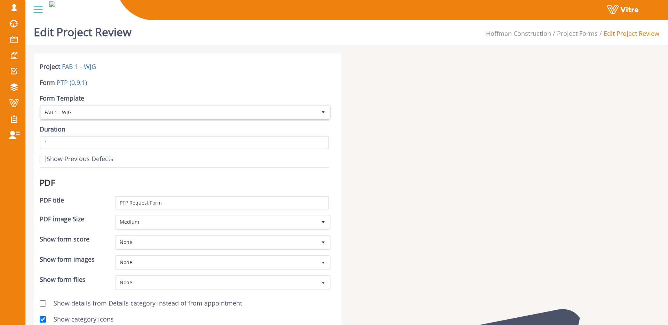
click at [442, 152] on div at bounding box center [505, 295] width 318 height 482
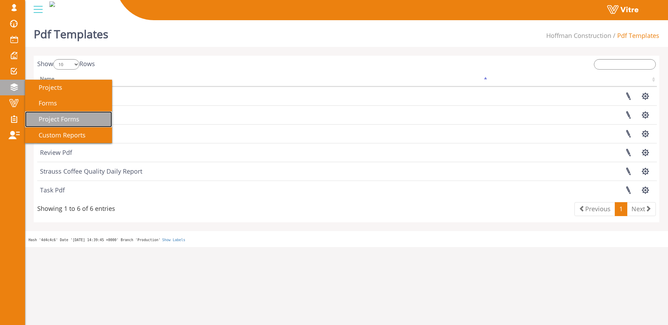
click at [41, 113] on link "Project Forms" at bounding box center [68, 119] width 87 height 16
click at [85, 117] on link "Project Forms" at bounding box center [68, 119] width 87 height 16
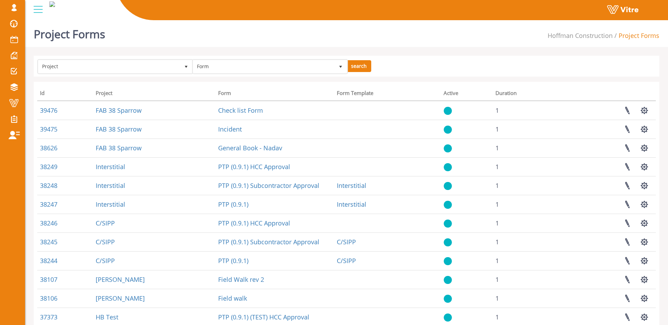
click at [462, 78] on div "Project Form search Id Project Form Form Template Active Duration 39476 FAB 38 …" at bounding box center [346, 231] width 625 height 350
drag, startPoint x: 218, startPoint y: 94, endPoint x: 245, endPoint y: 92, distance: 27.5
click at [245, 92] on th "Form" at bounding box center [274, 94] width 119 height 13
click at [270, 87] on div "Id Project Form Form Template Active Duration 39476 FAB 38 Sparrow Check list F…" at bounding box center [346, 235] width 629 height 299
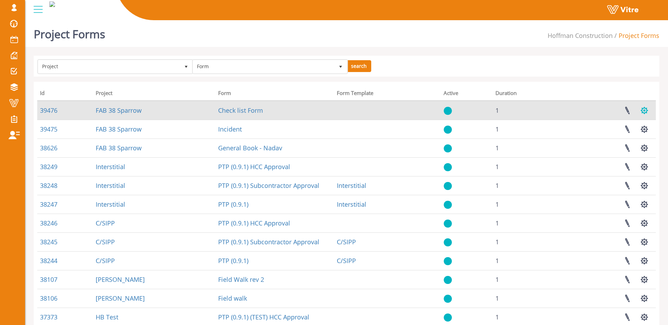
click at [645, 109] on button "button" at bounding box center [643, 110] width 17 height 18
click at [629, 109] on link at bounding box center [626, 110] width 17 height 18
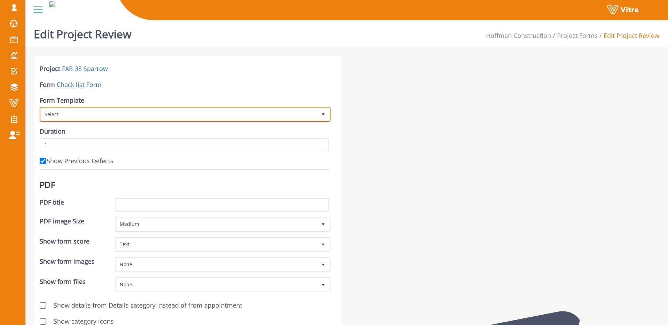
click at [210, 117] on span "Select" at bounding box center [179, 114] width 276 height 13
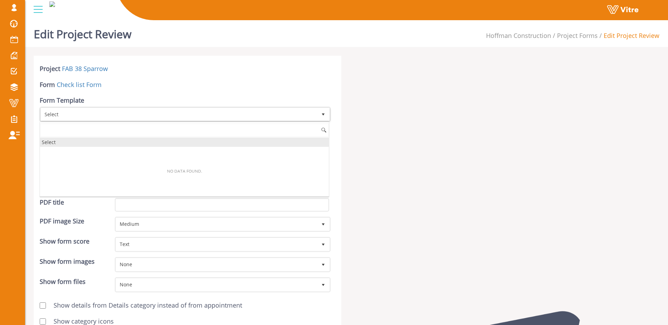
click at [47, 142] on div "Select" at bounding box center [184, 141] width 289 height 9
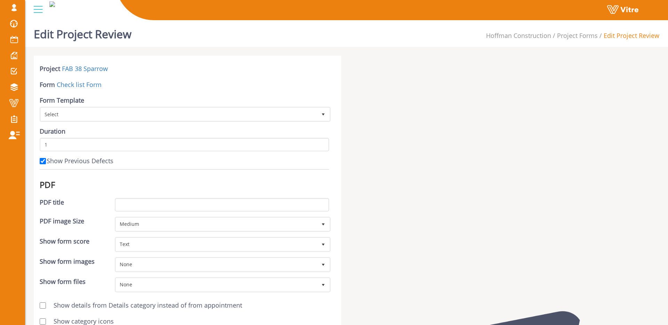
click at [79, 130] on div "Duration 1" at bounding box center [184, 139] width 289 height 24
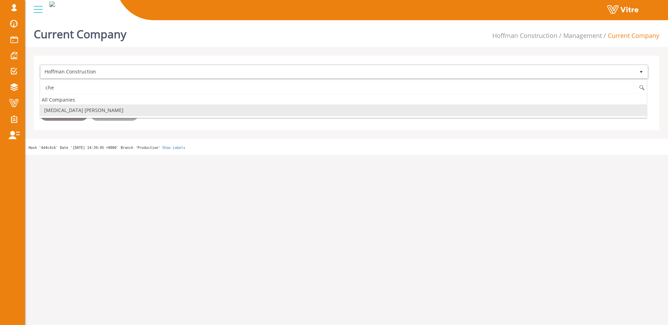
drag, startPoint x: 106, startPoint y: 107, endPoint x: 110, endPoint y: 112, distance: 6.0
click at [106, 107] on li "[MEDICAL_DATA] [PERSON_NAME]" at bounding box center [343, 110] width 606 height 12
type input "che"
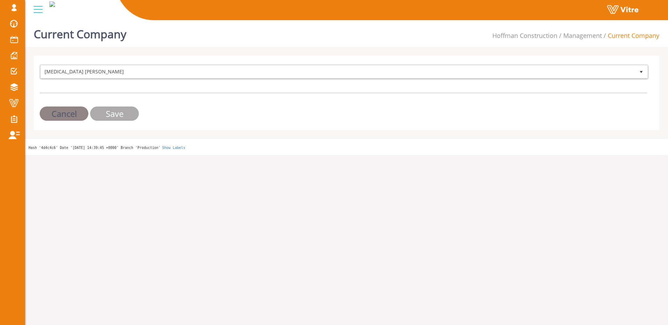
click at [112, 114] on input "Save" at bounding box center [114, 113] width 49 height 14
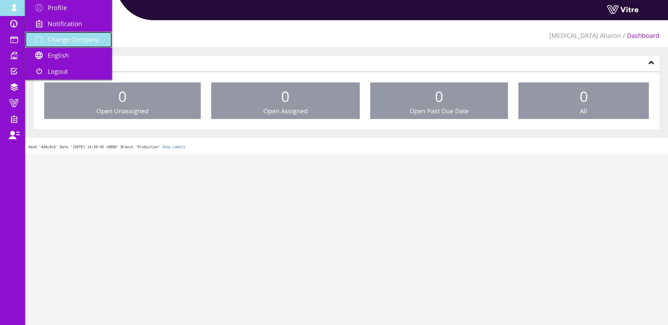
click at [74, 45] on link "Change Company" at bounding box center [68, 40] width 87 height 16
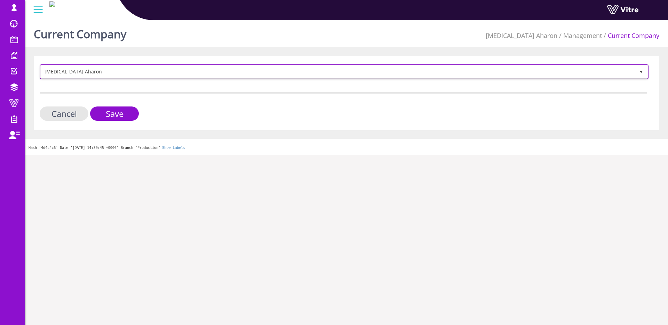
click at [158, 76] on span "Chemo Aharon" at bounding box center [338, 71] width 594 height 13
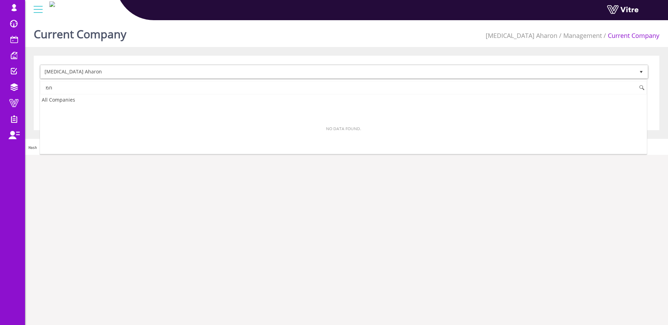
type input "ח"
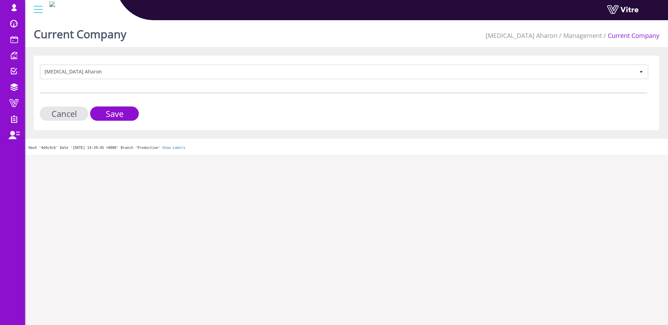
drag, startPoint x: 128, startPoint y: 84, endPoint x: 128, endPoint y: 79, distance: 5.2
click at [128, 84] on form "Chemo Aharon 413 Cancel Save" at bounding box center [343, 92] width 607 height 56
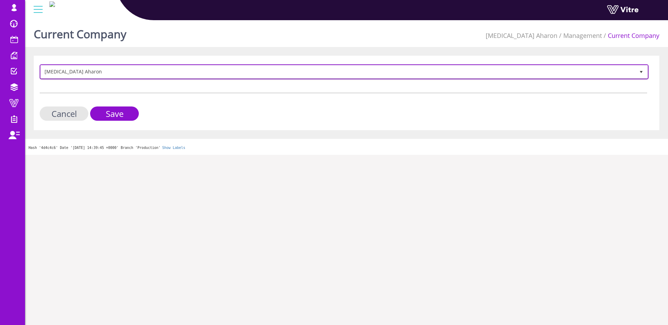
click at [128, 77] on span "Chemo Aharon" at bounding box center [338, 71] width 594 height 13
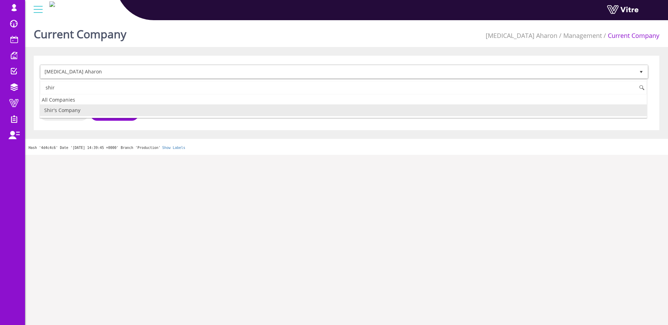
click at [84, 111] on li "Shir's Company" at bounding box center [343, 110] width 606 height 12
type input "shir"
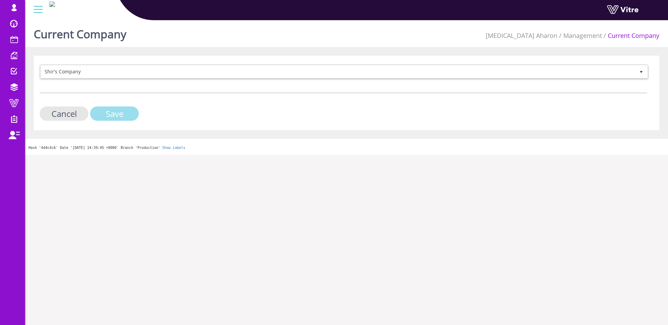
click at [118, 114] on input "Save" at bounding box center [114, 113] width 49 height 14
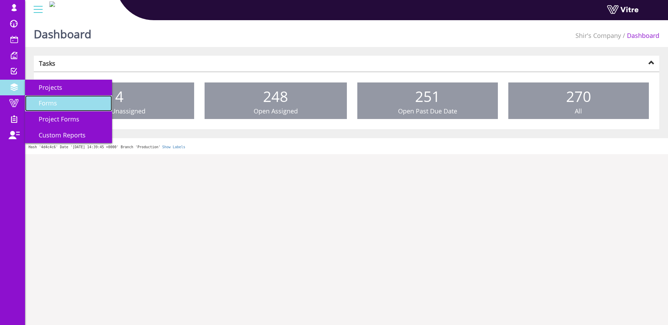
click at [35, 99] on span "Forms" at bounding box center [43, 103] width 27 height 8
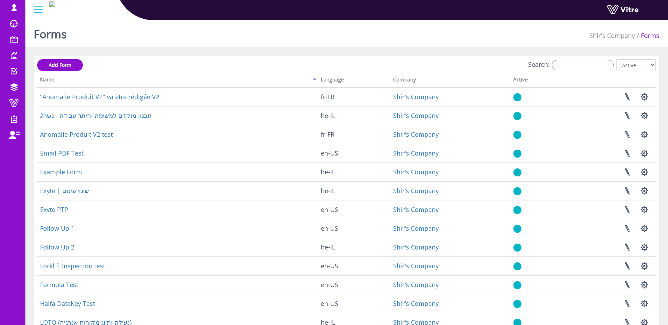
click at [160, 58] on div "Add Form Search: All Active Not Active Processing... Name Language Company Acti…" at bounding box center [346, 224] width 625 height 336
drag, startPoint x: 68, startPoint y: 69, endPoint x: 75, endPoint y: 72, distance: 7.8
click at [68, 69] on link "Add Form" at bounding box center [60, 65] width 46 height 12
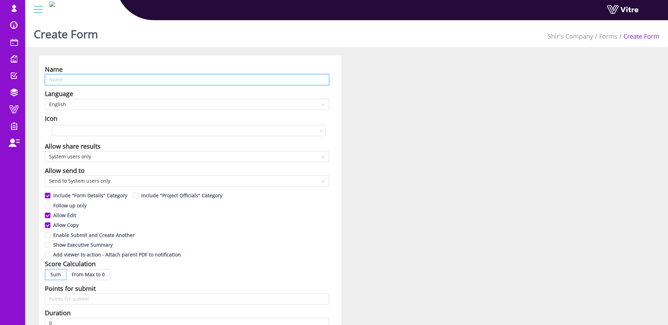
click at [70, 81] on input "text" at bounding box center [187, 79] width 284 height 11
click at [106, 101] on span "English" at bounding box center [187, 104] width 276 height 10
type input "Chemo Aharon SDS"
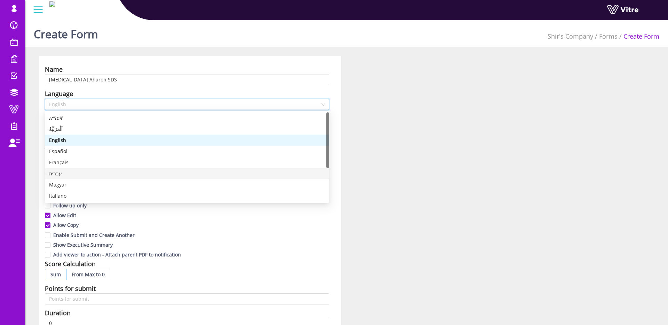
click at [96, 171] on div "עברית" at bounding box center [187, 174] width 276 height 8
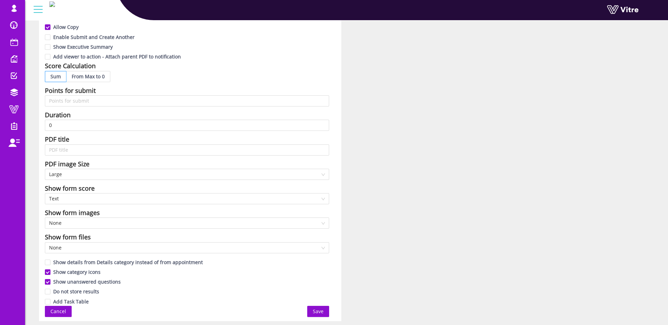
scroll to position [219, 0]
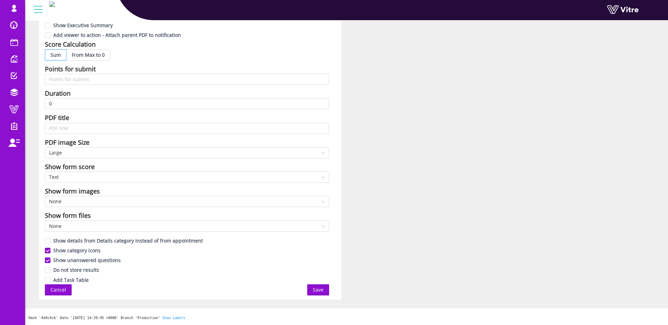
click at [321, 288] on span "Save" at bounding box center [318, 290] width 11 height 8
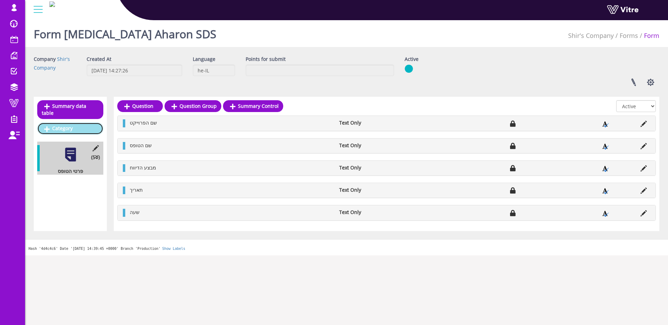
click at [68, 132] on link "Category" at bounding box center [70, 128] width 66 height 12
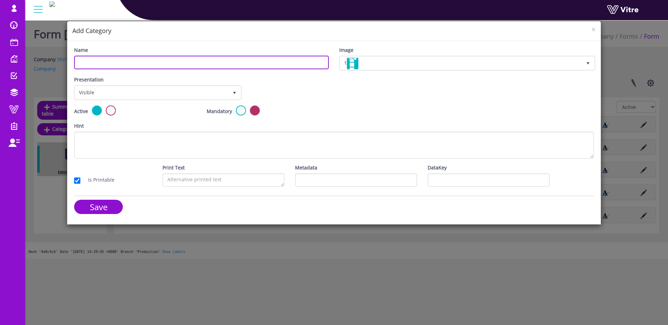
click at [142, 63] on input "Name" at bounding box center [201, 63] width 255 height 14
type input "SDS"
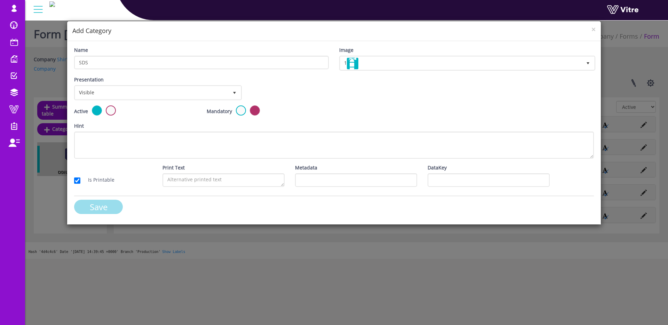
click at [100, 215] on div "Save" at bounding box center [201, 209] width 265 height 19
click at [99, 206] on input "Save" at bounding box center [98, 207] width 49 height 14
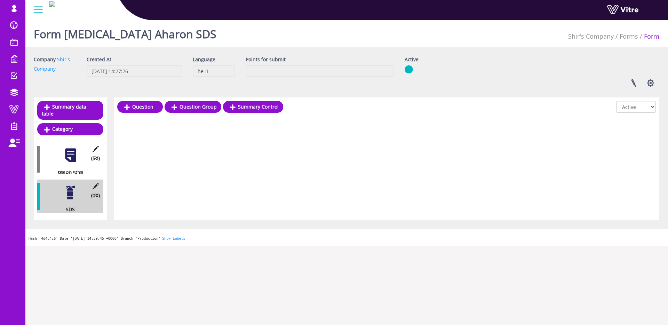
click at [151, 113] on div "Question Question Group Summary Control" at bounding box center [200, 108] width 166 height 15
click at [151, 109] on link "Question" at bounding box center [140, 107] width 46 height 12
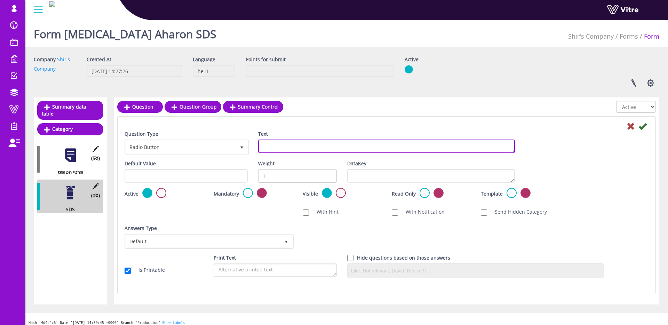
click at [342, 140] on textarea "Text" at bounding box center [386, 146] width 257 height 14
type textarea "x"
type textarea "סוג חומר"
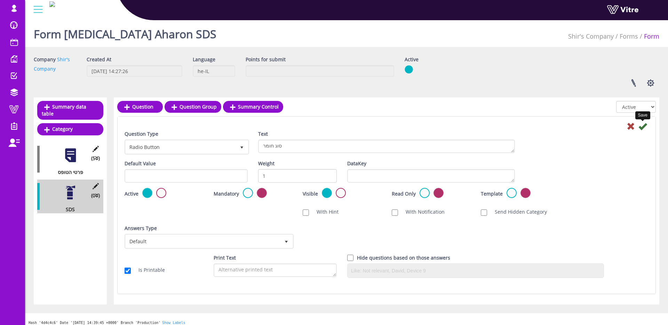
click at [644, 127] on icon at bounding box center [642, 126] width 8 height 8
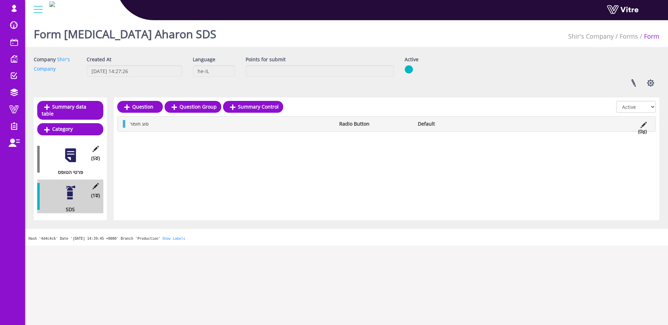
click at [191, 127] on li "סוג חומר" at bounding box center [230, 124] width 209 height 8
click at [165, 142] on link "Answer" at bounding box center [149, 141] width 46 height 12
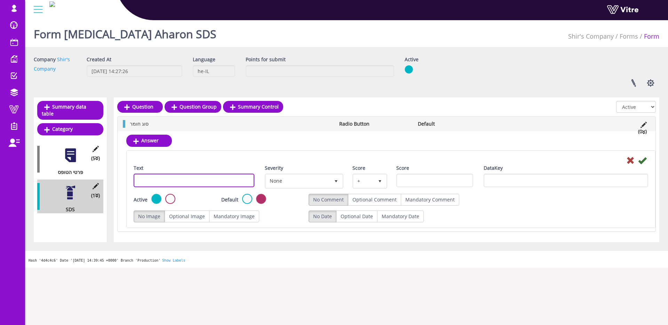
click at [173, 182] on input "Text" at bounding box center [194, 181] width 121 height 14
type input "א"
click at [640, 161] on icon at bounding box center [642, 160] width 8 height 8
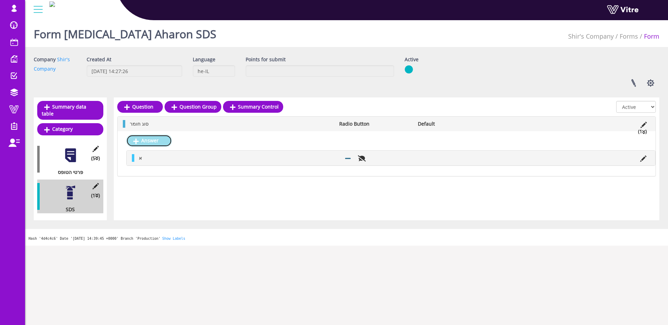
click at [167, 141] on link "Answer" at bounding box center [149, 141] width 46 height 12
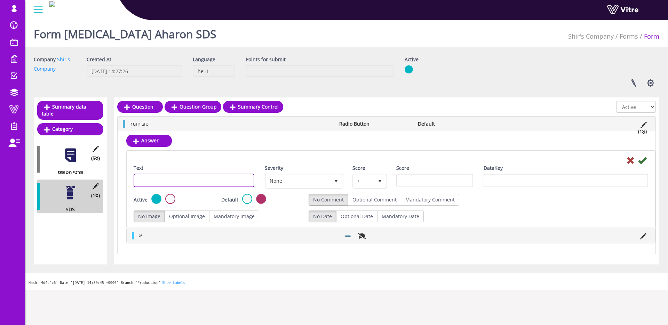
click at [178, 180] on input "Text" at bounding box center [194, 181] width 121 height 14
type input "ב"
click at [645, 161] on icon at bounding box center [642, 160] width 8 height 8
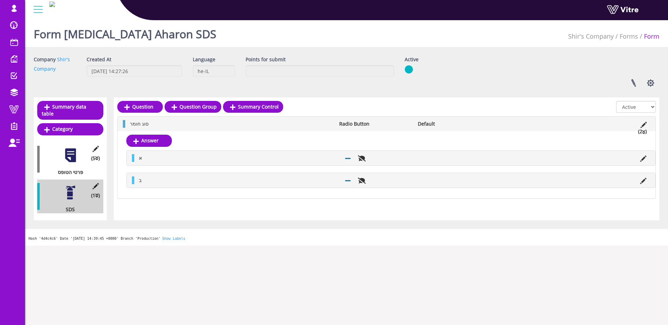
click at [150, 127] on li "סוג חומר" at bounding box center [230, 124] width 209 height 8
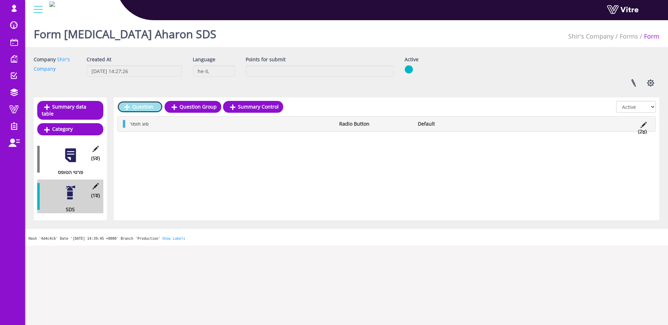
click at [148, 108] on link "Question" at bounding box center [140, 107] width 46 height 12
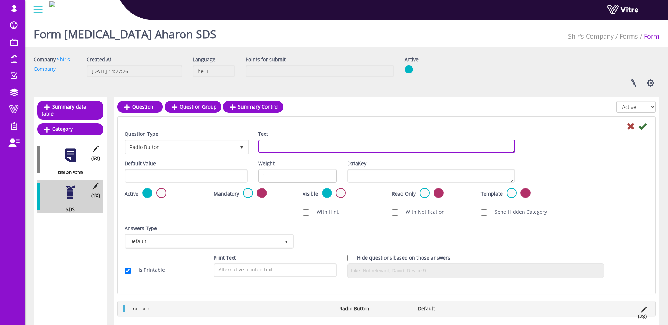
click at [285, 151] on textarea "Text" at bounding box center [386, 146] width 257 height 14
type textarea "כמות"
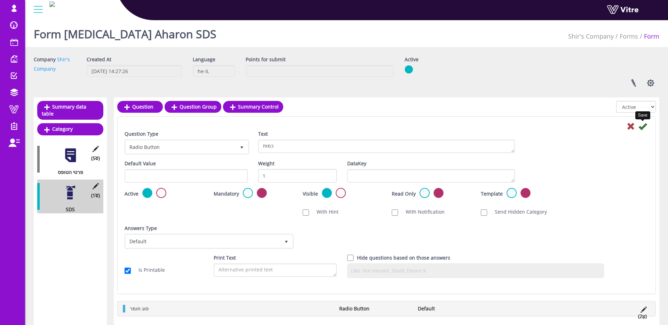
click at [644, 127] on icon at bounding box center [642, 126] width 8 height 8
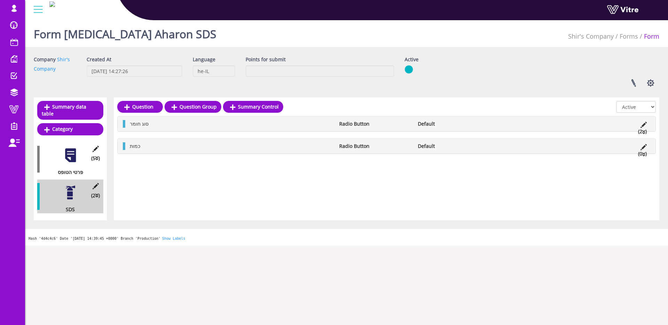
click at [149, 148] on li "כמות" at bounding box center [230, 146] width 209 height 8
click at [143, 104] on link "Question" at bounding box center [140, 107] width 46 height 12
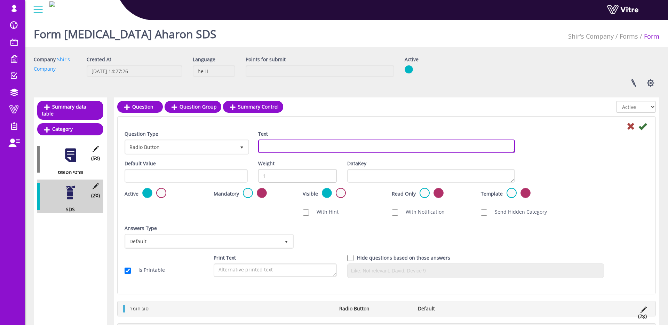
click at [392, 146] on textarea "Text" at bounding box center [386, 146] width 257 height 14
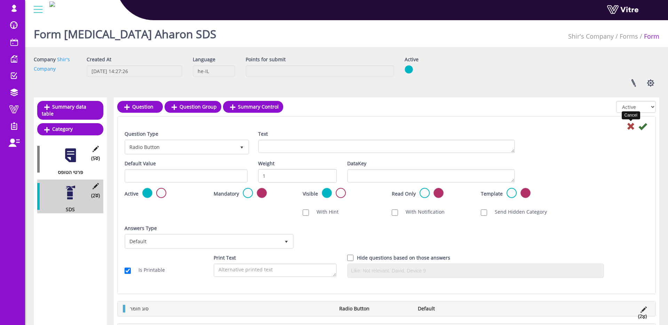
click at [632, 126] on icon at bounding box center [630, 126] width 8 height 8
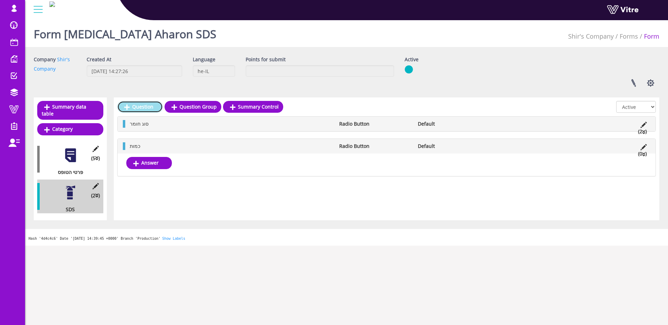
click at [144, 111] on link "Question" at bounding box center [140, 107] width 46 height 12
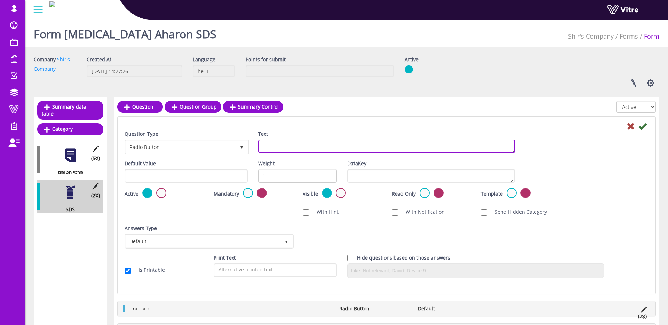
click at [290, 146] on textarea "Text" at bounding box center [386, 146] width 257 height 14
type textarea "כמות - מספר"
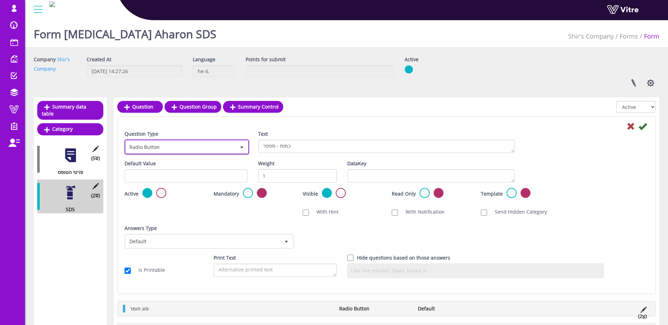
click at [200, 145] on span "Radio Button" at bounding box center [181, 146] width 110 height 13
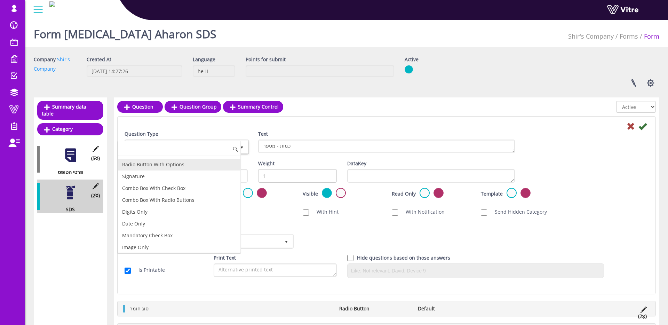
scroll to position [71, 0]
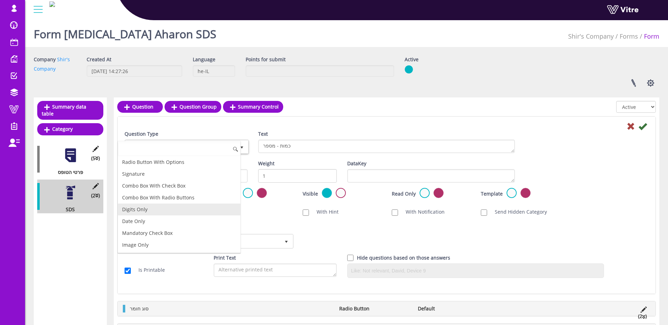
click at [167, 206] on li "Digits Only" at bounding box center [179, 209] width 122 height 12
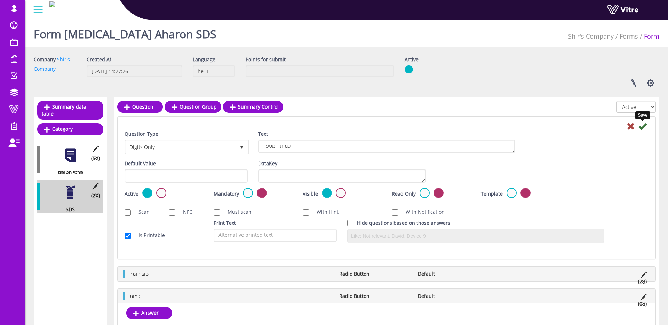
click at [641, 126] on icon at bounding box center [642, 126] width 8 height 8
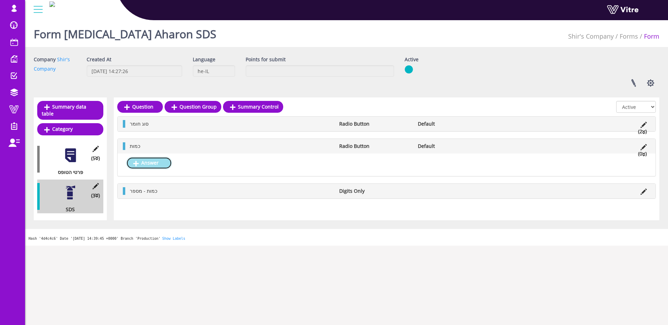
click at [152, 167] on link "Answer" at bounding box center [149, 163] width 46 height 12
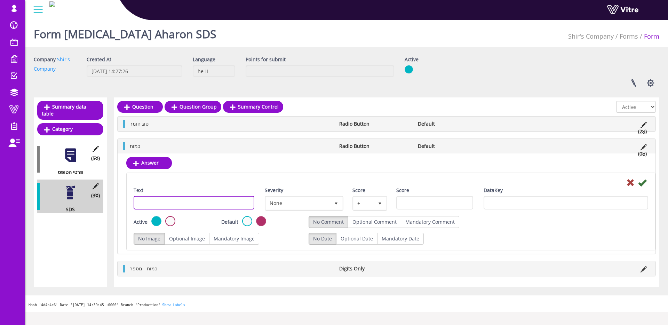
click at [164, 201] on input "Text" at bounding box center [194, 203] width 121 height 14
type input "1-5"
click at [645, 184] on icon at bounding box center [642, 182] width 8 height 8
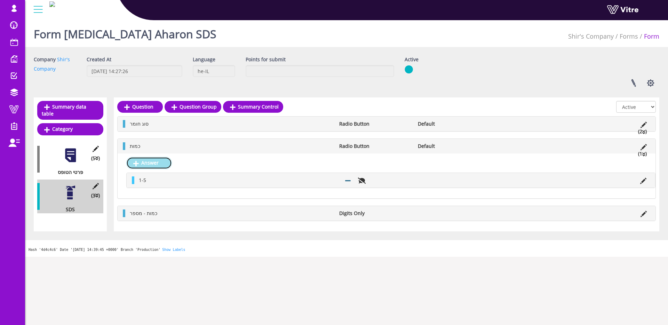
click at [157, 161] on link "Answer" at bounding box center [149, 163] width 46 height 12
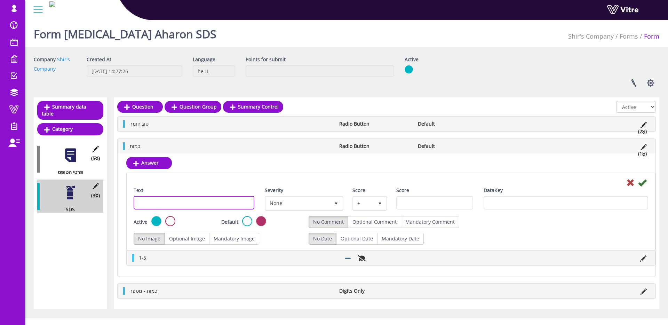
click at [177, 201] on input "Text" at bounding box center [194, 203] width 121 height 14
type input "6-10"
click at [642, 184] on icon at bounding box center [642, 182] width 8 height 8
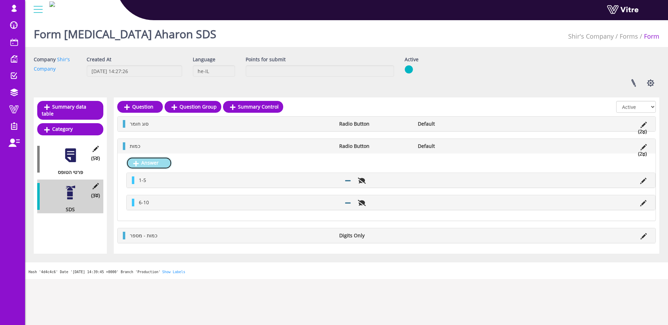
click at [151, 165] on link "Answer" at bounding box center [149, 163] width 46 height 12
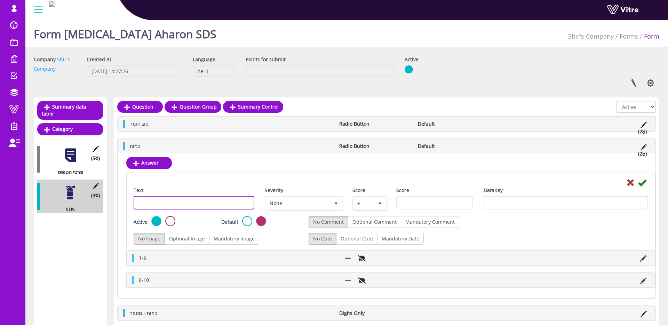
click at [209, 196] on input "Text" at bounding box center [194, 203] width 121 height 14
type input "11-15"
drag, startPoint x: 645, startPoint y: 179, endPoint x: 652, endPoint y: 178, distance: 7.1
click at [645, 179] on icon at bounding box center [642, 182] width 8 height 8
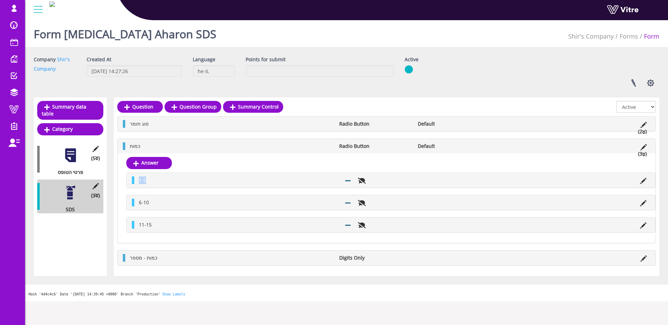
drag, startPoint x: 137, startPoint y: 180, endPoint x: 160, endPoint y: 180, distance: 22.6
click at [151, 180] on li "1-5" at bounding box center [238, 180] width 206 height 8
click at [160, 180] on li "1-5" at bounding box center [238, 180] width 206 height 8
drag, startPoint x: 139, startPoint y: 201, endPoint x: 158, endPoint y: 201, distance: 18.8
click at [153, 201] on li "6-10" at bounding box center [238, 203] width 206 height 8
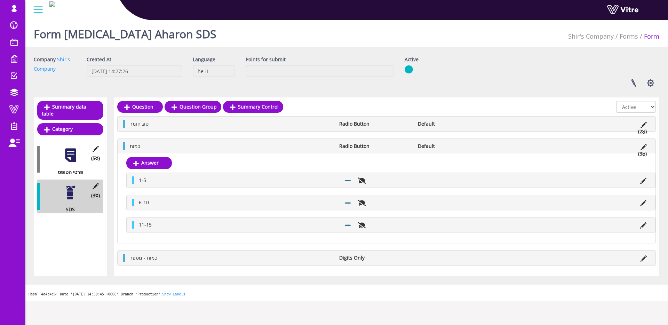
click at [161, 201] on li "6-10" at bounding box center [238, 203] width 206 height 8
drag, startPoint x: 139, startPoint y: 223, endPoint x: 163, endPoint y: 224, distance: 23.7
click at [163, 224] on li "11-15" at bounding box center [238, 225] width 206 height 8
click at [165, 224] on li "11-15" at bounding box center [238, 225] width 206 height 8
click at [142, 147] on li "כמות" at bounding box center [230, 146] width 209 height 8
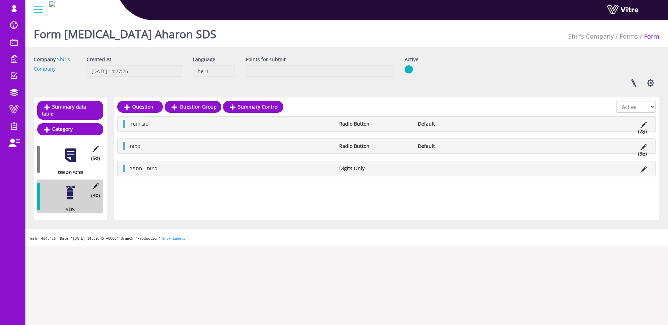
click at [143, 147] on li "כמות" at bounding box center [230, 146] width 209 height 8
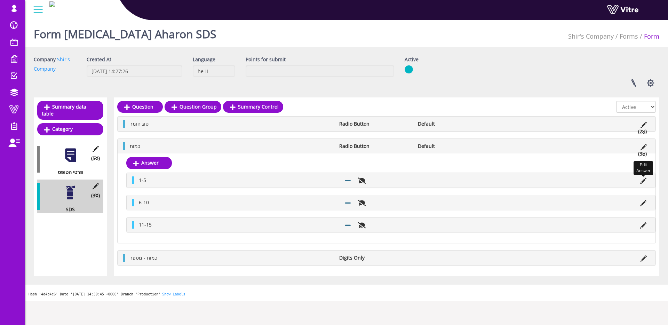
click at [644, 179] on icon at bounding box center [643, 181] width 6 height 6
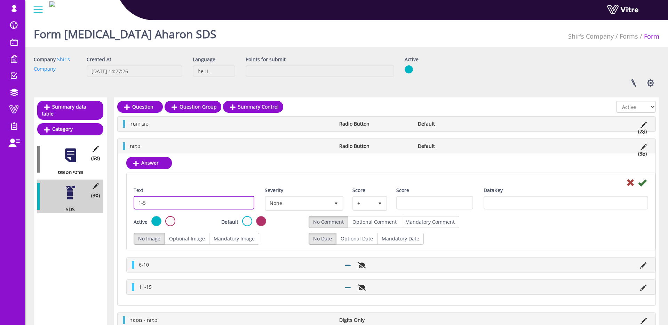
click at [244, 206] on input "1-5" at bounding box center [194, 203] width 121 height 14
type input "1-5 (תקין)"
click at [645, 184] on icon at bounding box center [642, 182] width 8 height 8
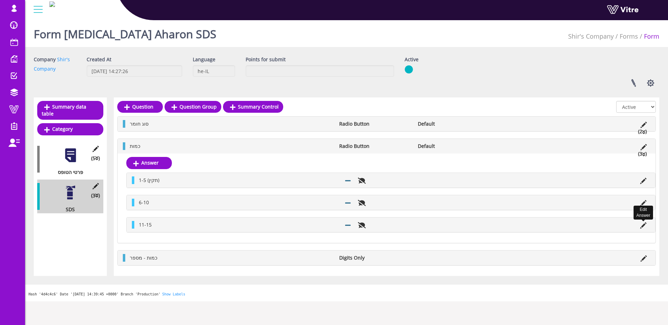
click at [642, 225] on icon at bounding box center [643, 225] width 6 height 6
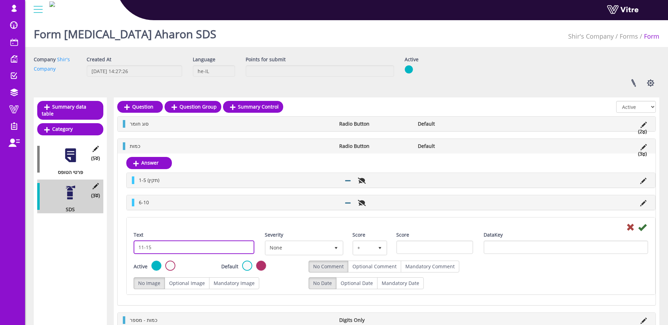
click at [182, 249] on input "11-15" at bounding box center [194, 247] width 121 height 14
type input "11-15 (לא תקין)"
click at [640, 227] on icon at bounding box center [642, 227] width 8 height 8
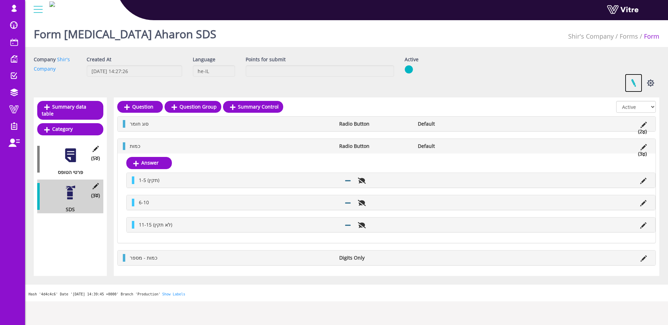
click at [633, 88] on link at bounding box center [633, 83] width 17 height 18
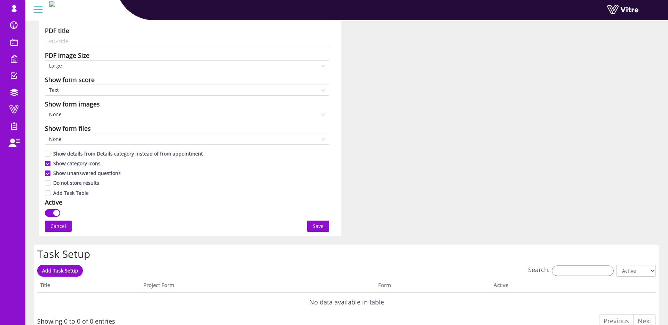
scroll to position [352, 0]
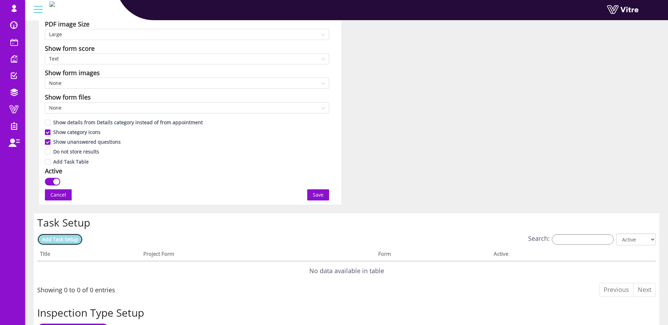
drag, startPoint x: 66, startPoint y: 236, endPoint x: 75, endPoint y: 235, distance: 9.1
click at [66, 236] on span "Add Task Setup" at bounding box center [60, 239] width 36 height 7
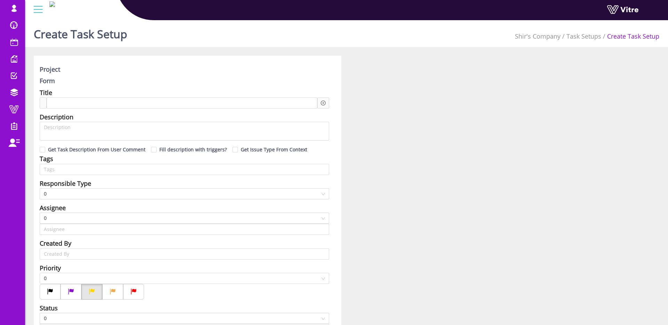
type input "[PERSON_NAME] SU"
click at [64, 108] on div at bounding box center [182, 102] width 271 height 11
click at [69, 104] on span at bounding box center [79, 103] width 54 height 8
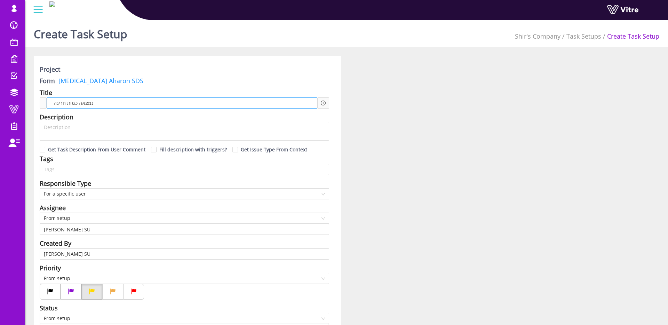
click at [104, 102] on span "נמצאה כמות חריגה" at bounding box center [79, 103] width 54 height 8
click at [322, 102] on icon "plus-circle" at bounding box center [323, 102] width 5 height 5
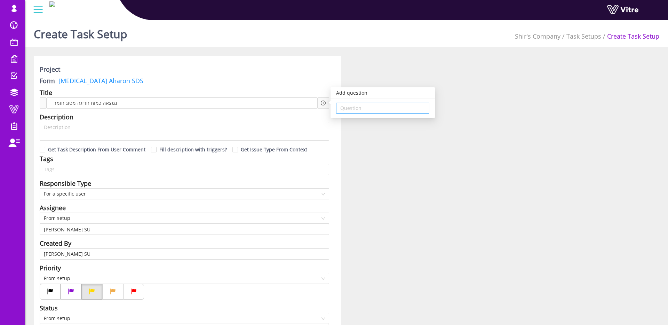
click at [345, 110] on input "search" at bounding box center [382, 108] width 85 height 10
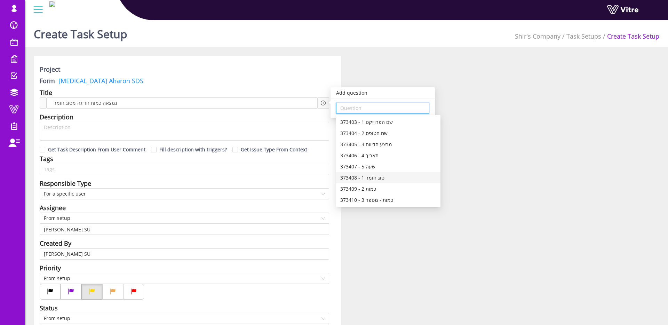
click at [376, 176] on div "373408 - 1 סוג חומר" at bounding box center [388, 178] width 96 height 8
type input "373408 - 1 סוג חומר"
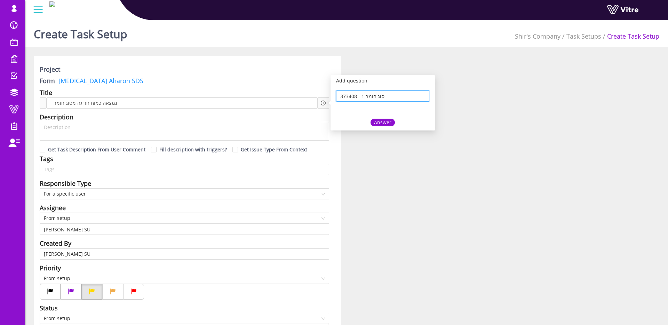
click at [374, 123] on div "Answer" at bounding box center [382, 123] width 24 height 8
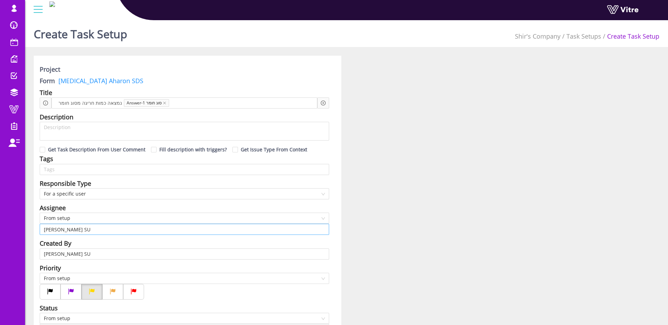
click at [90, 232] on input "Shir Moreno SU" at bounding box center [184, 229] width 281 height 10
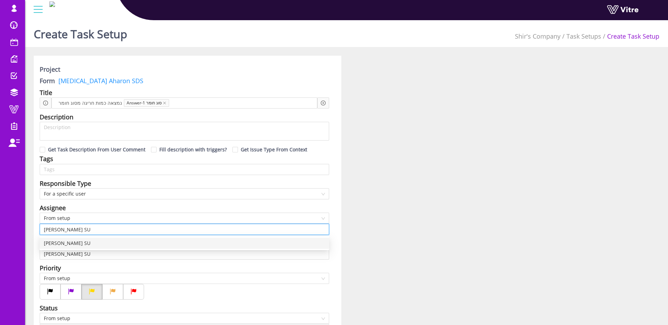
drag, startPoint x: 422, startPoint y: 229, endPoint x: 400, endPoint y: 234, distance: 22.8
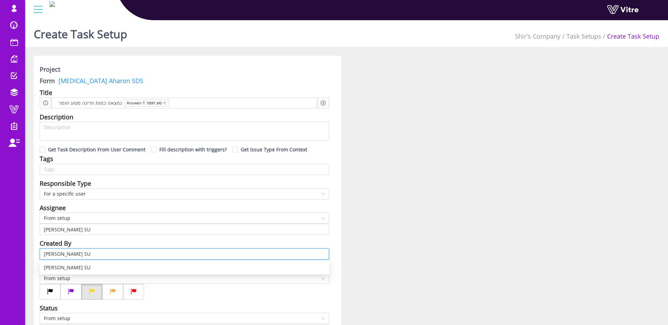
click at [114, 251] on input "Shir Moreno SU" at bounding box center [184, 254] width 281 height 10
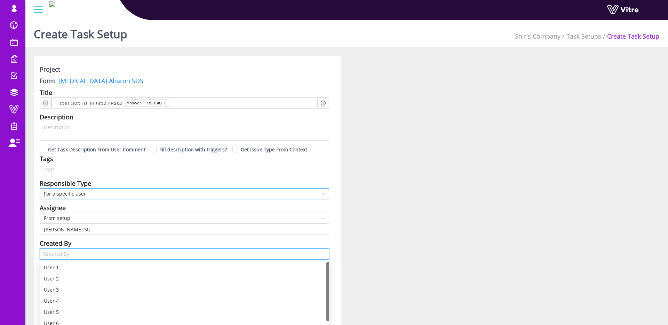
click at [85, 194] on span "For a specific user" at bounding box center [184, 193] width 281 height 10
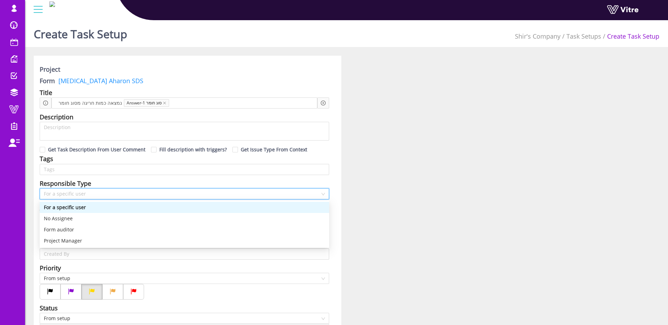
drag, startPoint x: 24, startPoint y: 192, endPoint x: 62, endPoint y: 203, distance: 39.3
click at [25, 192] on div "shir.su Profile Notification Change Company English עברית English Español Franç…" at bounding box center [12, 162] width 25 height 325
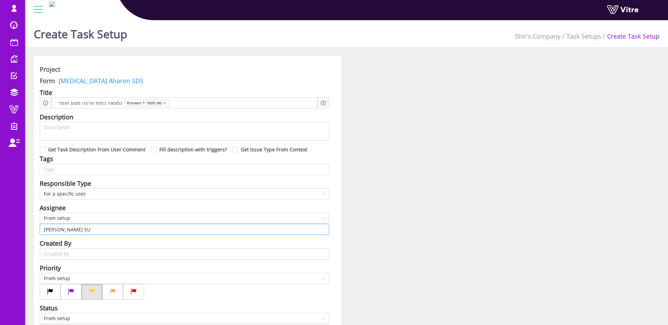
click at [75, 230] on input "Shir Moreno SU" at bounding box center [184, 229] width 281 height 10
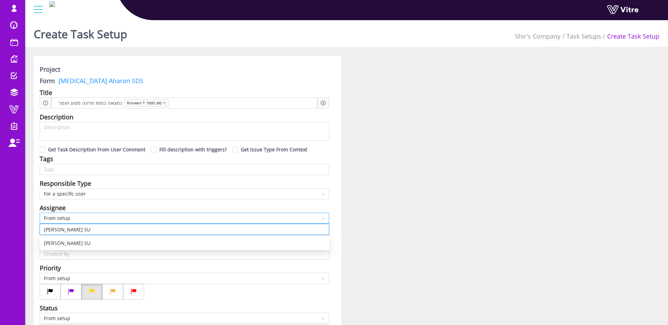
click at [79, 220] on span "From setup" at bounding box center [184, 218] width 281 height 10
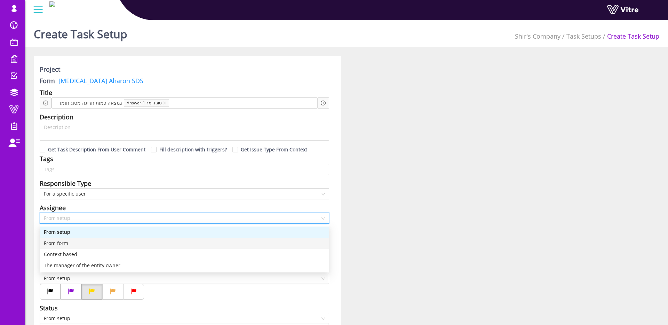
click at [88, 240] on div "From form" at bounding box center [184, 243] width 281 height 8
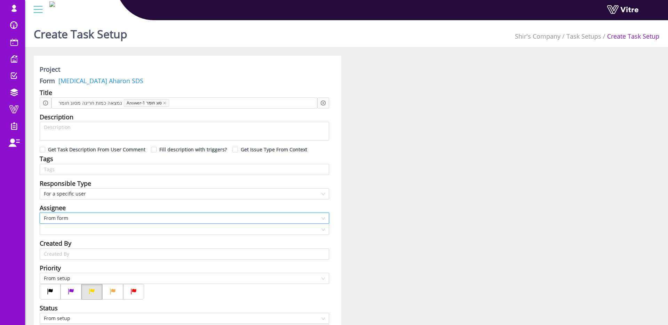
click at [83, 220] on span "From form" at bounding box center [184, 218] width 281 height 10
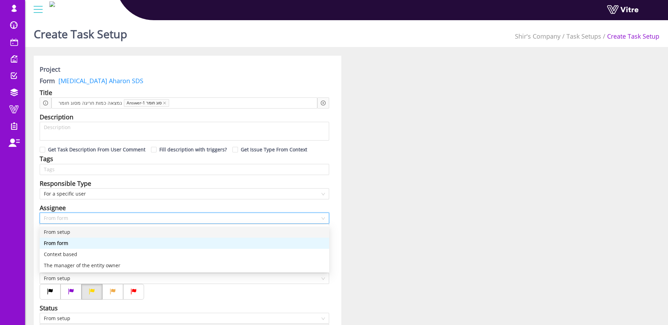
click at [83, 232] on div "From setup" at bounding box center [184, 232] width 281 height 8
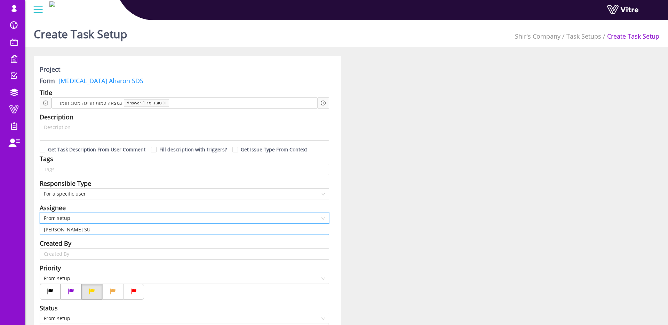
click at [81, 232] on input "Shir Moreno SU" at bounding box center [184, 229] width 281 height 10
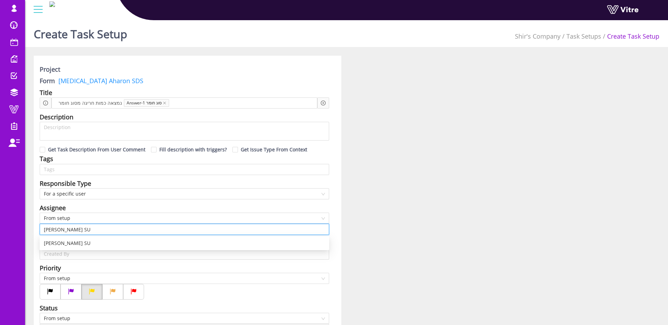
click at [100, 231] on input "Shir Moreno SU" at bounding box center [184, 229] width 281 height 10
type input "ו"
click at [89, 241] on div "User 4" at bounding box center [184, 243] width 281 height 8
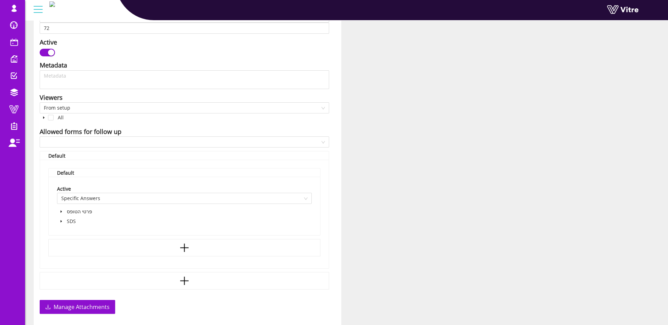
scroll to position [347, 0]
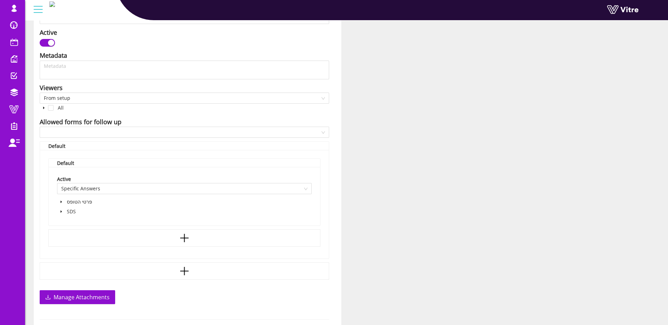
type input "User 4"
click at [62, 211] on icon "caret-down" at bounding box center [60, 211] width 3 height 3
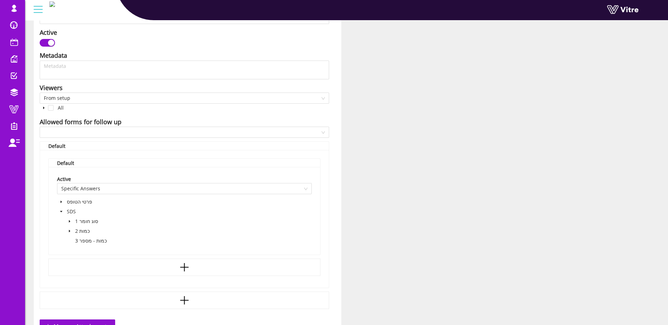
click at [68, 229] on icon "caret-down" at bounding box center [69, 230] width 3 height 3
click at [86, 258] on span at bounding box center [85, 260] width 6 height 6
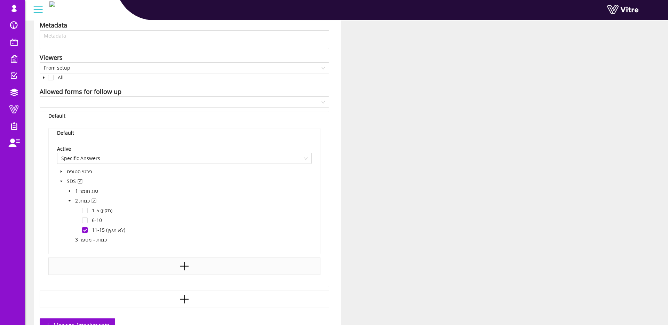
scroll to position [483, 0]
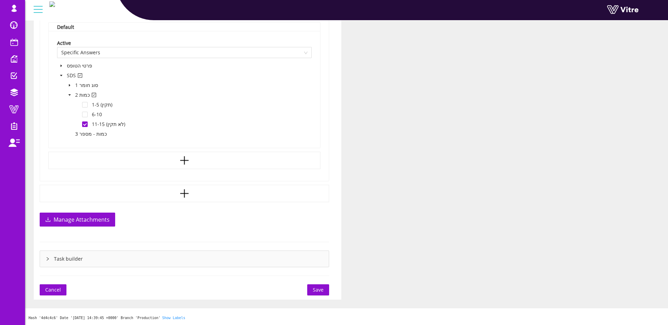
click at [322, 291] on span "Save" at bounding box center [318, 290] width 11 height 8
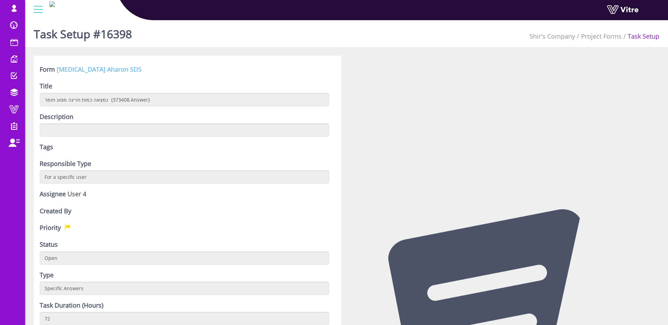
click at [88, 70] on link "[MEDICAL_DATA] Aharon SDS" at bounding box center [99, 69] width 85 height 8
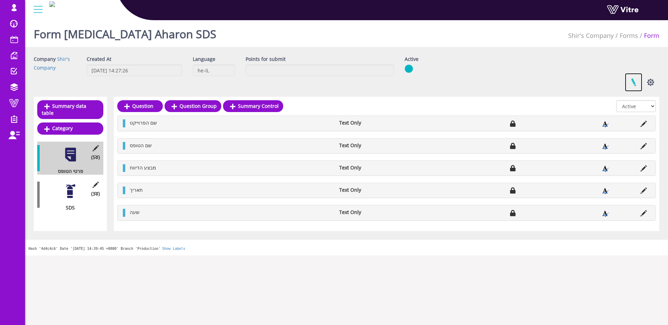
click at [637, 83] on link at bounding box center [633, 82] width 17 height 18
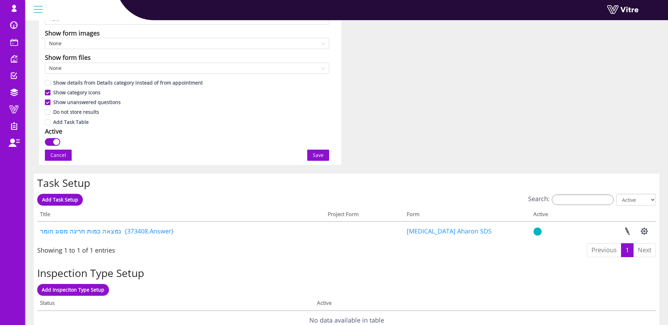
scroll to position [392, 0]
click at [73, 203] on link "Add Task Setup" at bounding box center [60, 200] width 46 height 12
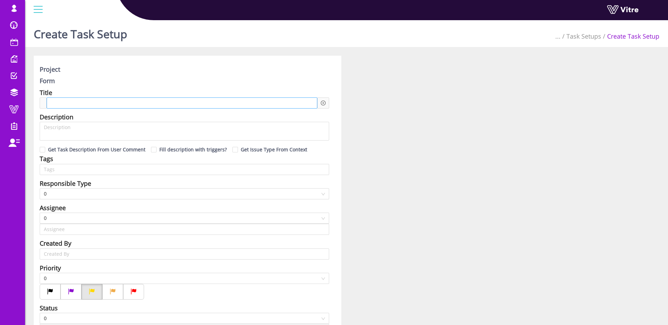
click at [151, 99] on div at bounding box center [182, 102] width 271 height 11
type input "Shir Moreno SU"
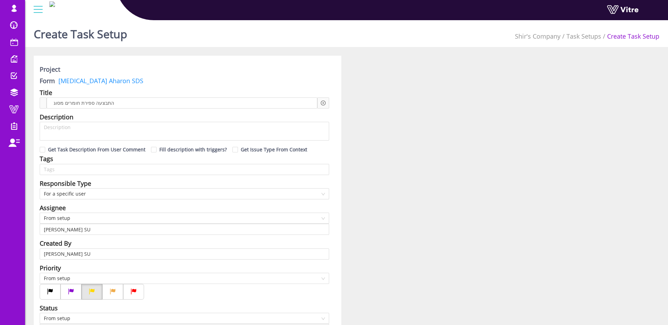
click at [323, 103] on icon "plus-circle" at bounding box center [323, 102] width 5 height 5
click at [348, 111] on input "search" at bounding box center [382, 108] width 85 height 10
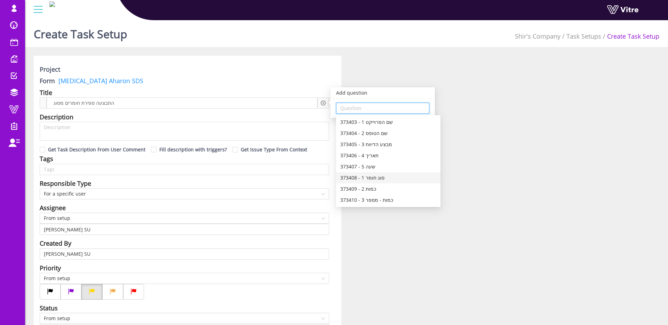
click at [386, 180] on div "373408 - 1 סוג חומר" at bounding box center [388, 178] width 96 height 8
type input "373408 - 1 סוג חומר"
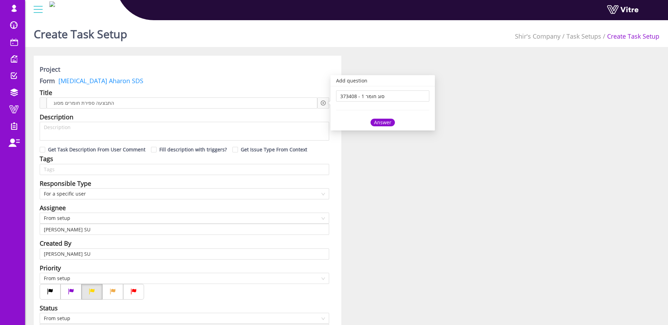
click at [384, 121] on div "Answer" at bounding box center [382, 123] width 24 height 8
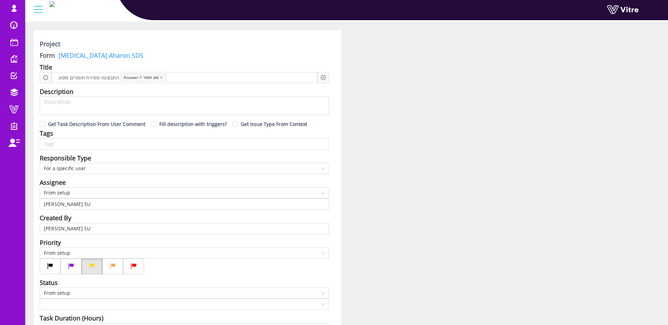
scroll to position [38, 0]
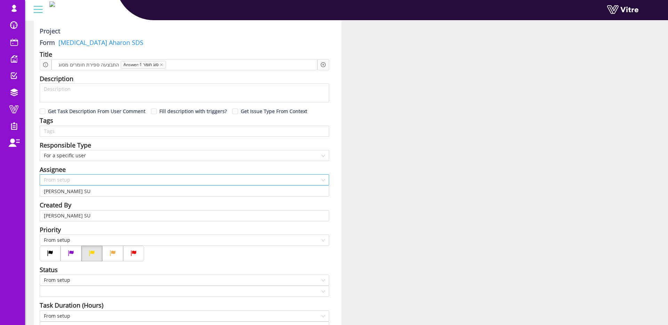
click at [119, 178] on span "From setup" at bounding box center [184, 180] width 281 height 10
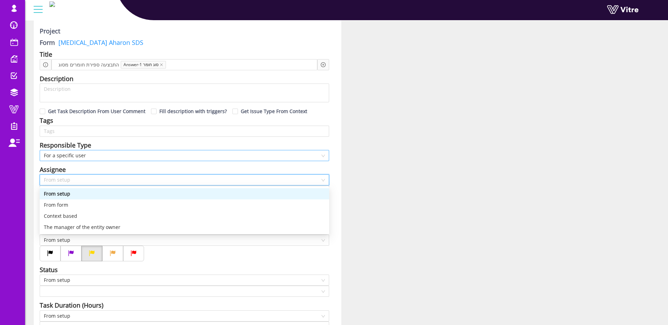
click at [78, 156] on span "For a specific user" at bounding box center [184, 155] width 281 height 10
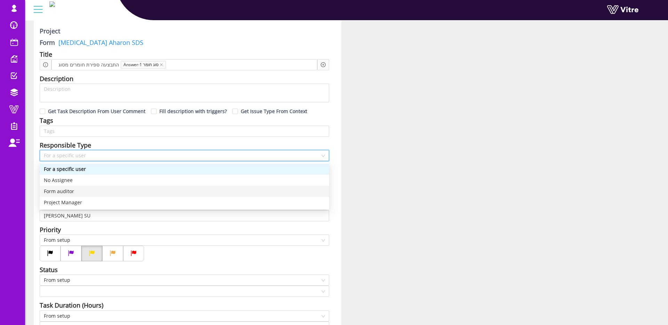
drag, startPoint x: 74, startPoint y: 190, endPoint x: 163, endPoint y: 190, distance: 89.0
click at [74, 190] on div "Form auditor" at bounding box center [184, 191] width 281 height 8
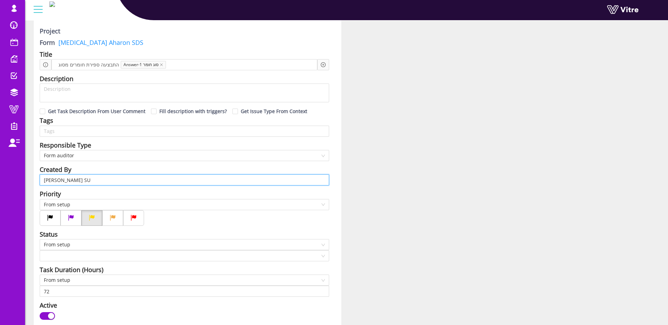
click at [93, 176] on input "Shir Moreno SU" at bounding box center [184, 180] width 281 height 10
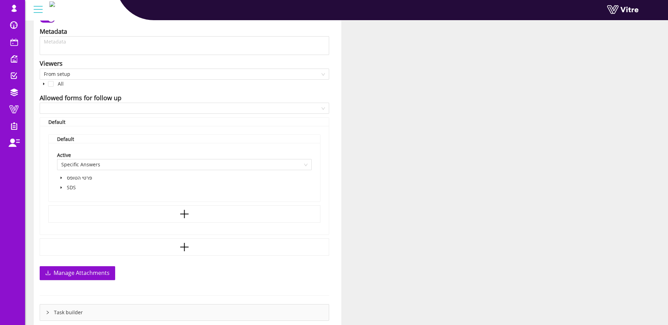
scroll to position [377, 0]
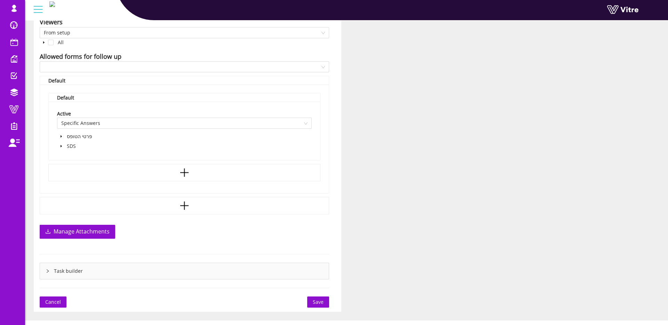
click at [60, 146] on icon "caret-down" at bounding box center [60, 145] width 3 height 3
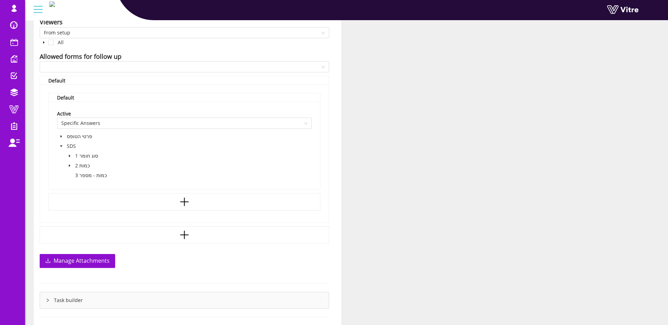
click at [71, 165] on icon "caret-down" at bounding box center [69, 165] width 3 height 3
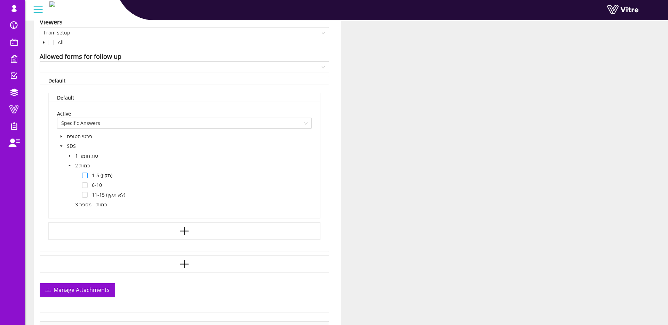
click at [84, 177] on span at bounding box center [85, 175] width 6 height 6
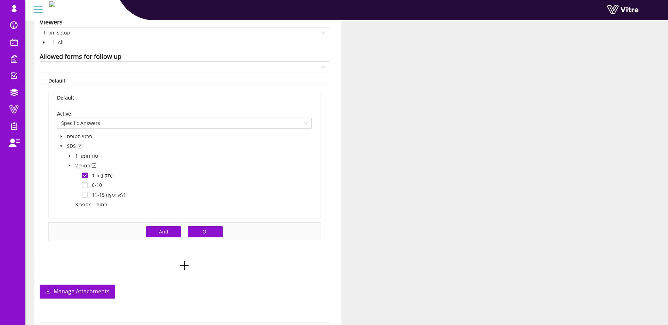
click at [201, 232] on button "Or" at bounding box center [205, 231] width 35 height 11
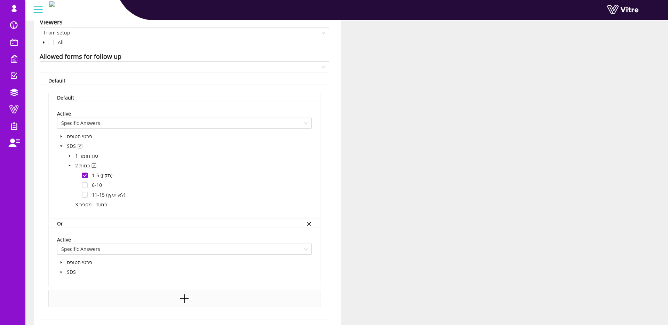
click at [59, 269] on span at bounding box center [61, 272] width 8 height 8
drag, startPoint x: 69, startPoint y: 291, endPoint x: 73, endPoint y: 293, distance: 4.1
click at [69, 291] on icon "caret-down" at bounding box center [69, 291] width 1 height 2
click at [83, 311] on span at bounding box center [85, 311] width 6 height 6
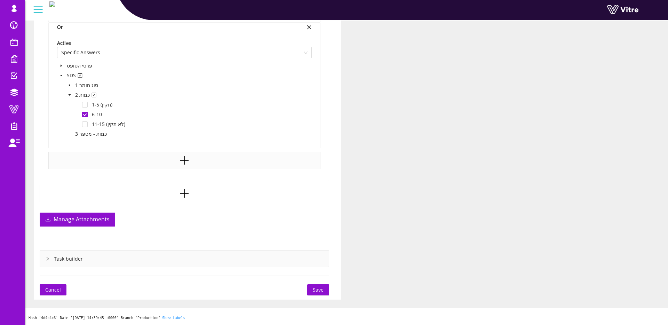
scroll to position [574, 0]
click at [201, 159] on button "Or" at bounding box center [205, 159] width 35 height 11
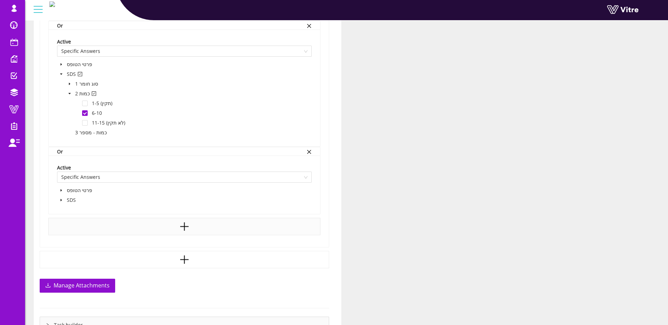
click at [58, 201] on span at bounding box center [61, 200] width 8 height 8
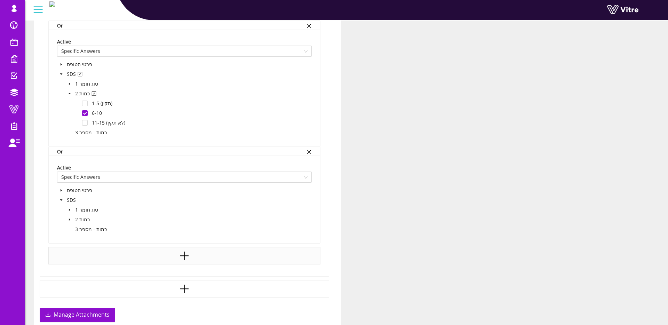
click at [70, 219] on icon "caret-down" at bounding box center [69, 219] width 1 height 2
drag, startPoint x: 87, startPoint y: 250, endPoint x: 92, endPoint y: 249, distance: 5.7
click at [87, 250] on span at bounding box center [85, 249] width 6 height 6
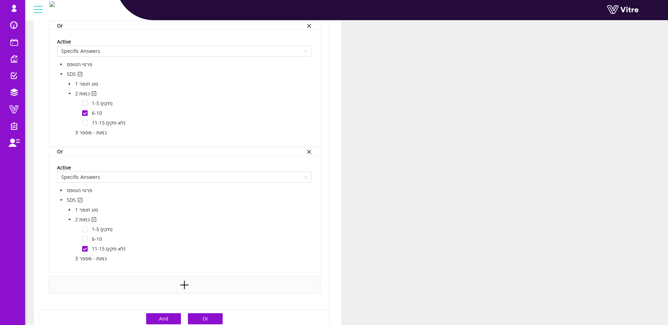
scroll to position [699, 0]
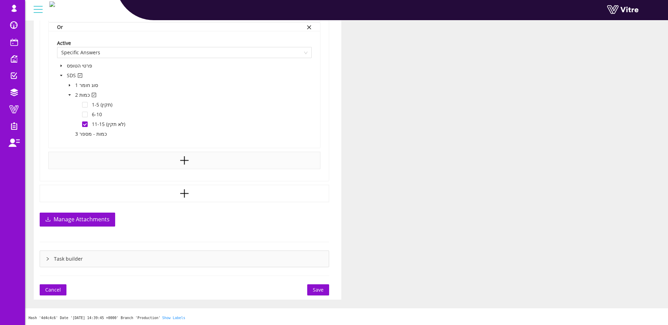
click at [313, 294] on button "Save" at bounding box center [318, 289] width 22 height 11
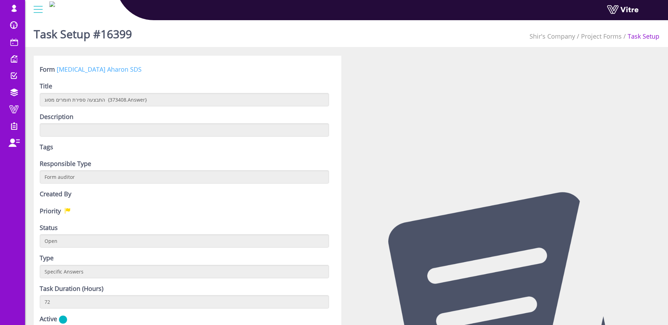
click at [73, 67] on link "[MEDICAL_DATA] Aharon SDS" at bounding box center [99, 69] width 85 height 8
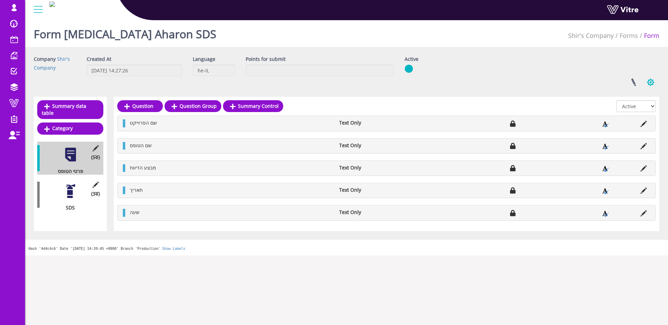
click at [645, 82] on button "button" at bounding box center [650, 82] width 17 height 18
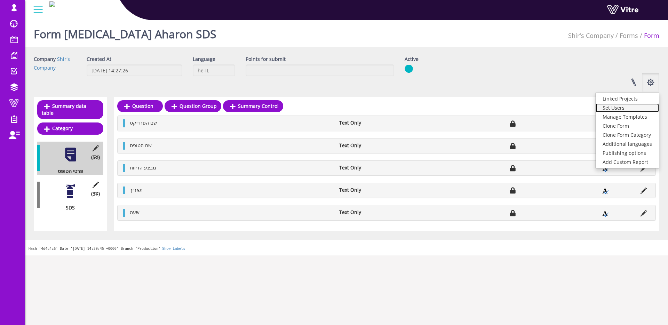
click at [633, 110] on link "Set Users" at bounding box center [626, 107] width 63 height 9
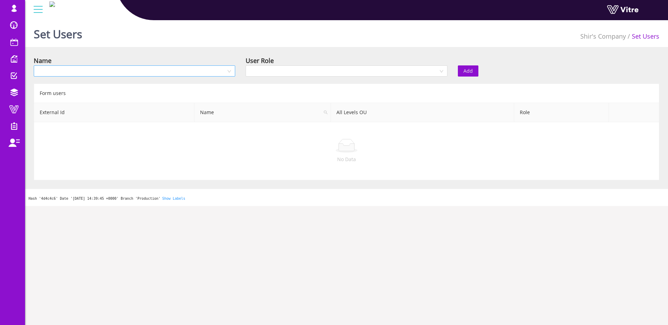
click at [79, 75] on input "search" at bounding box center [132, 71] width 188 height 10
type input "shir"
click at [71, 83] on div "Shir's Company" at bounding box center [134, 85] width 193 height 8
click at [379, 74] on input "search" at bounding box center [344, 71] width 188 height 10
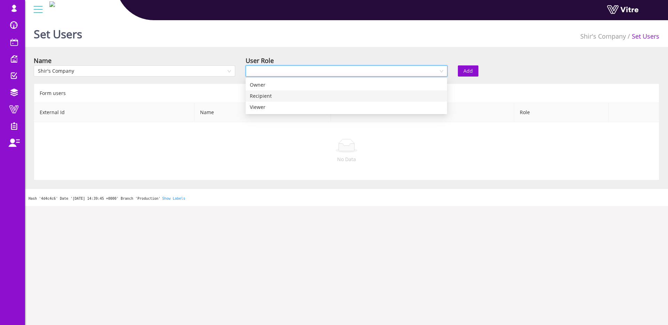
click at [287, 94] on div "Recipient" at bounding box center [346, 96] width 193 height 8
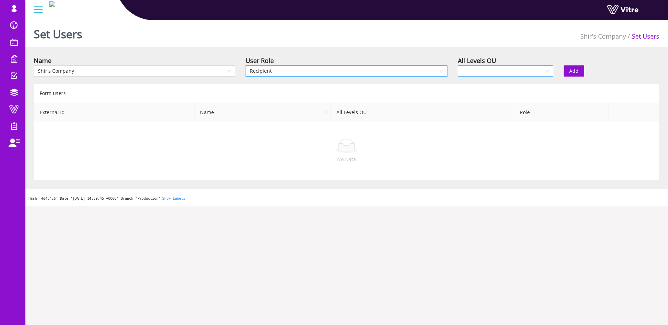
click at [476, 71] on input "search" at bounding box center [503, 71] width 82 height 10
click at [475, 87] on div "Yes" at bounding box center [504, 85] width 87 height 8
click at [582, 67] on button "Add" at bounding box center [573, 70] width 21 height 11
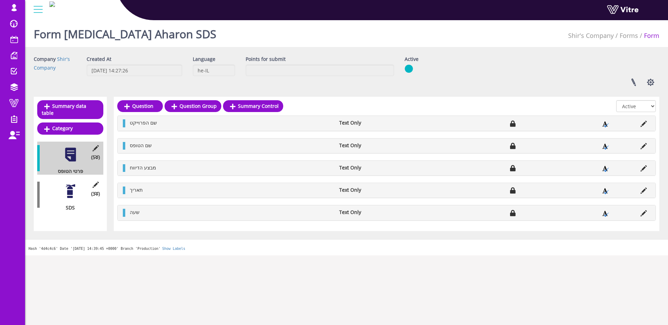
drag, startPoint x: 73, startPoint y: 195, endPoint x: 116, endPoint y: 188, distance: 43.2
click at [73, 195] on div at bounding box center [71, 191] width 16 height 16
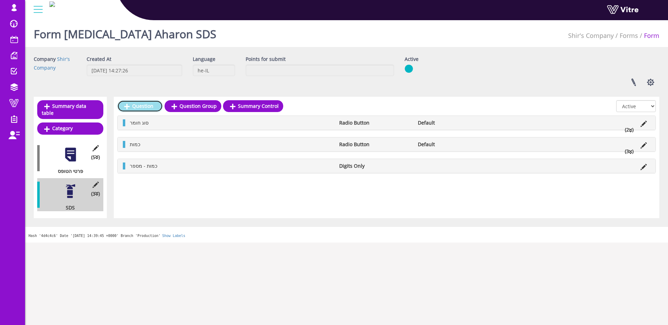
drag, startPoint x: 134, startPoint y: 107, endPoint x: 154, endPoint y: 120, distance: 23.9
click at [134, 107] on link "Question" at bounding box center [140, 106] width 46 height 12
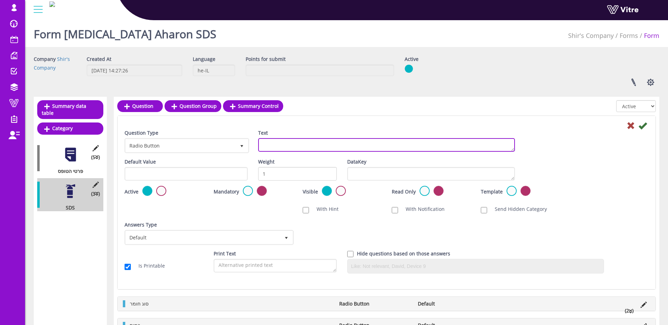
click at [299, 146] on textarea "Text" at bounding box center [386, 145] width 257 height 14
type textarea "מיקום"
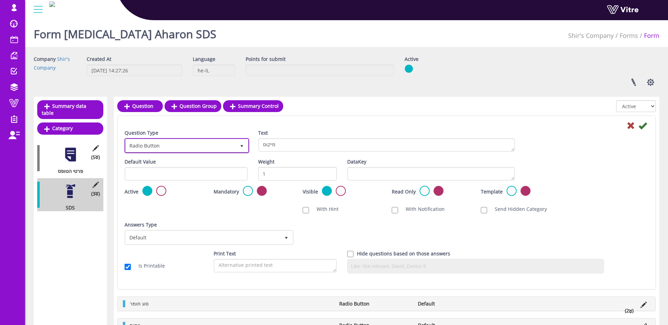
click at [224, 148] on span "Radio Button" at bounding box center [181, 145] width 110 height 13
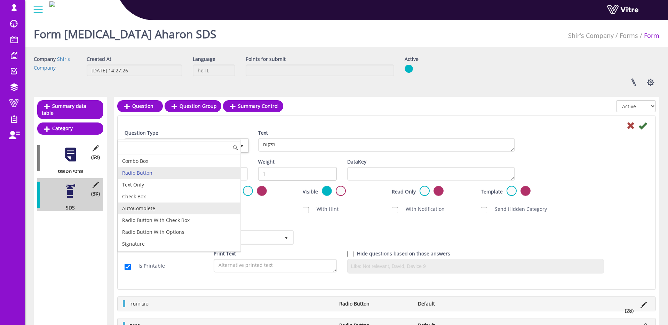
click at [181, 203] on li "AutoComplete" at bounding box center [179, 208] width 122 height 12
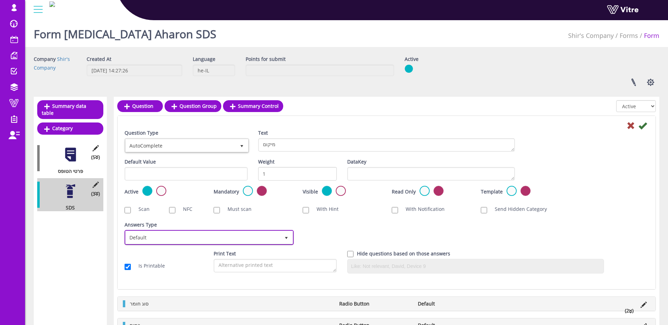
click at [169, 235] on span "Default" at bounding box center [203, 237] width 154 height 13
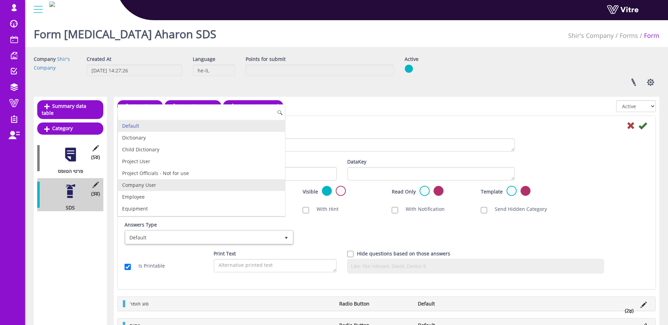
scroll to position [10, 0]
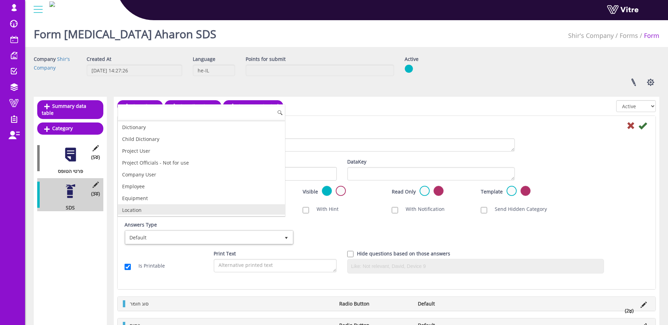
drag, startPoint x: 145, startPoint y: 208, endPoint x: 195, endPoint y: 213, distance: 50.0
click at [146, 208] on li "Location" at bounding box center [201, 210] width 167 height 12
checkbox input "true"
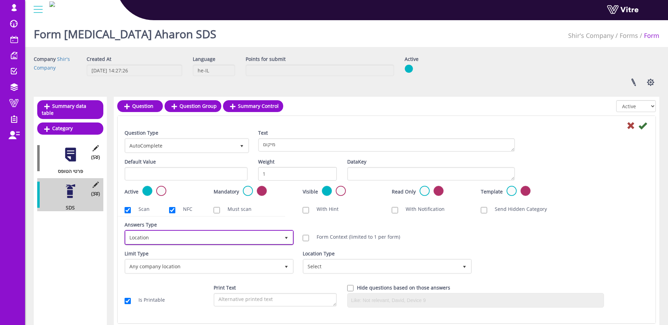
scroll to position [0, 0]
drag, startPoint x: 350, startPoint y: 239, endPoint x: 356, endPoint y: 237, distance: 6.8
click at [350, 239] on label "Form Context (limited to 1 per form)" at bounding box center [354, 236] width 90 height 7
click at [309, 239] on input "Form Context (limited to 1 per form)" at bounding box center [306, 238] width 6 height 6
checkbox input "true"
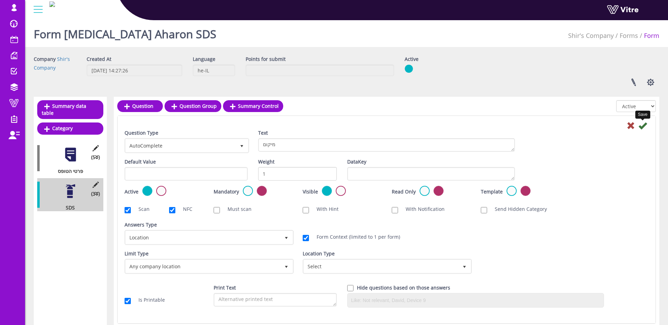
click at [643, 126] on icon at bounding box center [642, 125] width 8 height 8
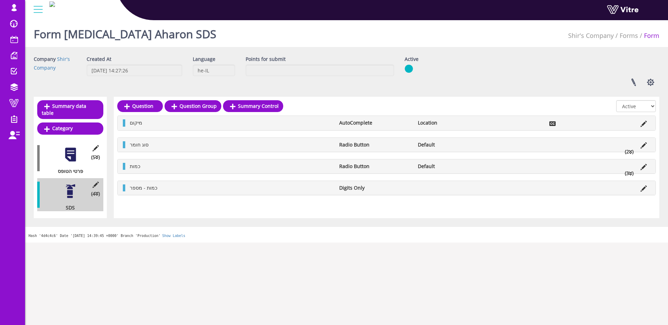
drag, startPoint x: 123, startPoint y: 188, endPoint x: 372, endPoint y: 2, distance: 311.3
click at [139, 163] on span "כמות" at bounding box center [135, 166] width 10 height 7
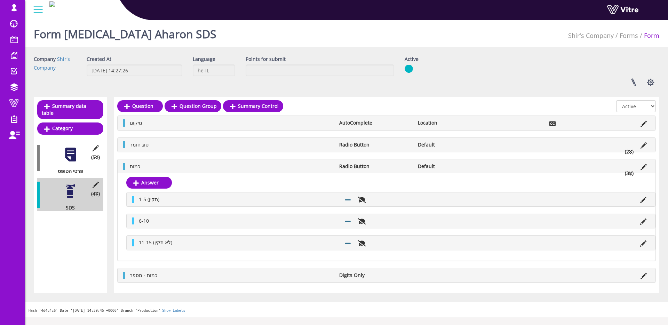
click at [158, 140] on div "סוג חומר Radio Button Default (2 )" at bounding box center [387, 145] width 538 height 14
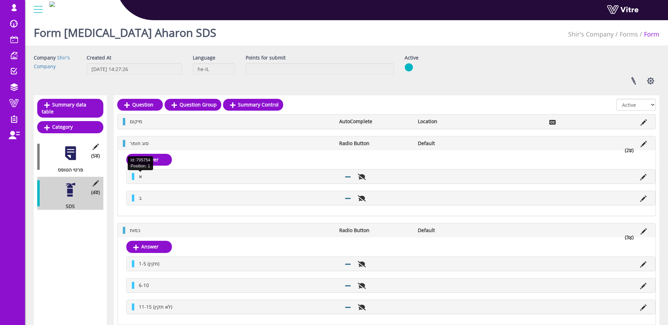
scroll to position [2, 0]
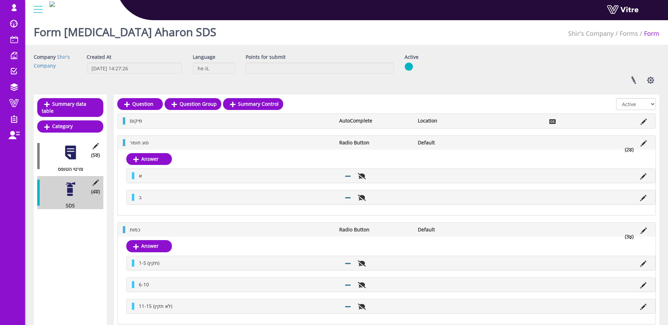
click at [150, 233] on div "כמות Radio Button Default (3 )" at bounding box center [387, 230] width 538 height 14
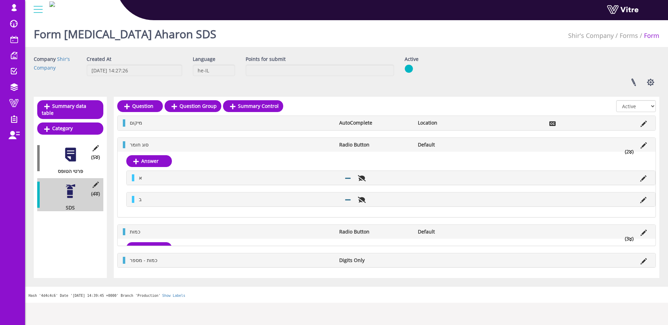
scroll to position [0, 0]
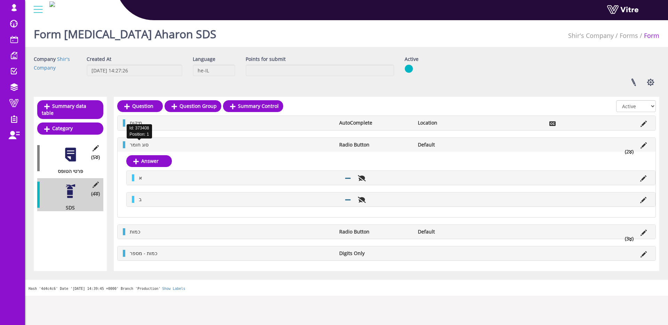
click at [145, 145] on span "סוג חומר" at bounding box center [139, 144] width 19 height 7
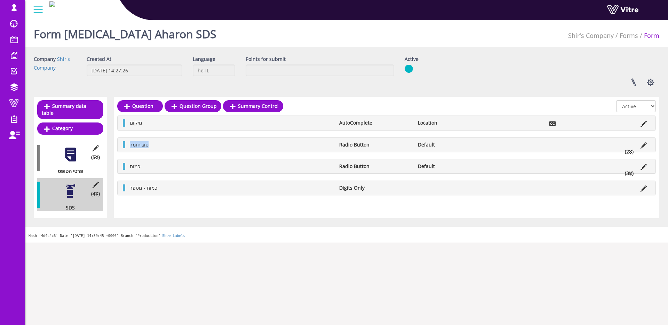
drag, startPoint x: 127, startPoint y: 145, endPoint x: 196, endPoint y: 140, distance: 68.7
click at [174, 143] on li "סוג חומר" at bounding box center [230, 144] width 209 height 7
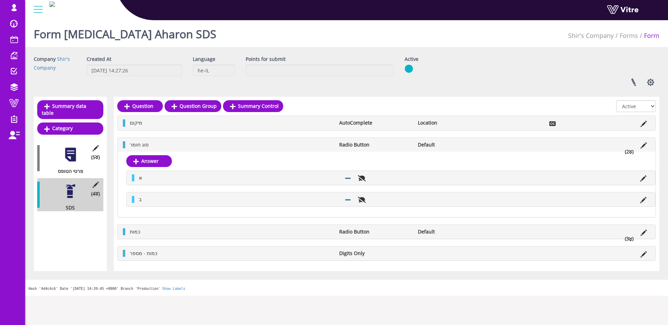
click at [272, 139] on div "סוג חומר Radio Button Default (2 )" at bounding box center [387, 145] width 538 height 14
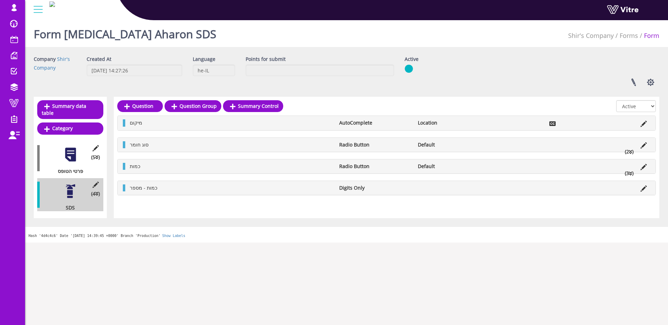
click at [152, 146] on li "סוג חומר" at bounding box center [230, 144] width 209 height 7
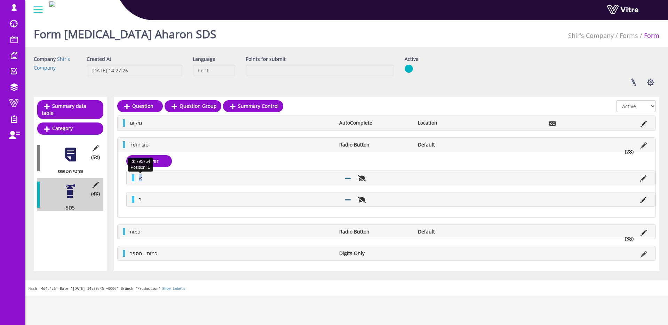
drag, startPoint x: 142, startPoint y: 178, endPoint x: 152, endPoint y: 183, distance: 10.7
click at [138, 178] on li "א" at bounding box center [238, 177] width 206 height 7
click at [177, 232] on li "כמות" at bounding box center [230, 231] width 209 height 7
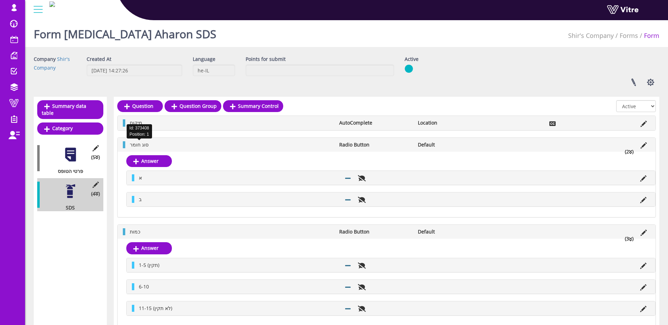
click at [147, 146] on span "סוג חומר" at bounding box center [139, 144] width 19 height 7
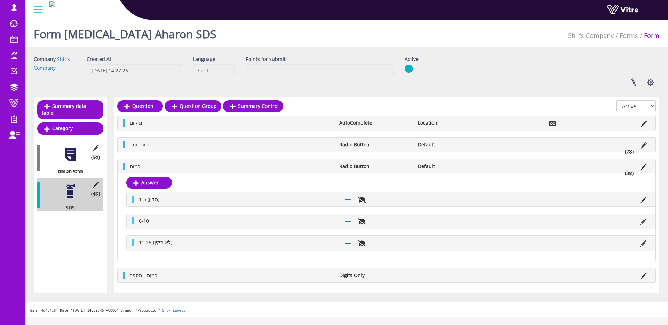
click at [143, 163] on li "כמות" at bounding box center [230, 166] width 209 height 7
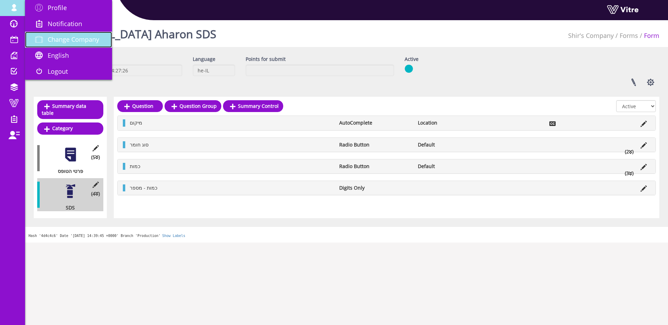
click at [67, 41] on span "Change Company" at bounding box center [73, 39] width 51 height 8
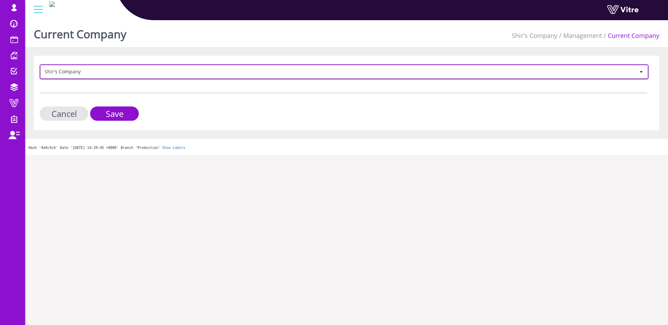
click at [124, 71] on span "Shir's Company" at bounding box center [338, 71] width 594 height 13
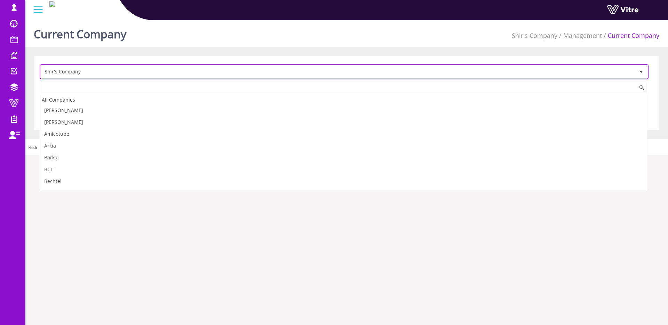
scroll to position [790, 0]
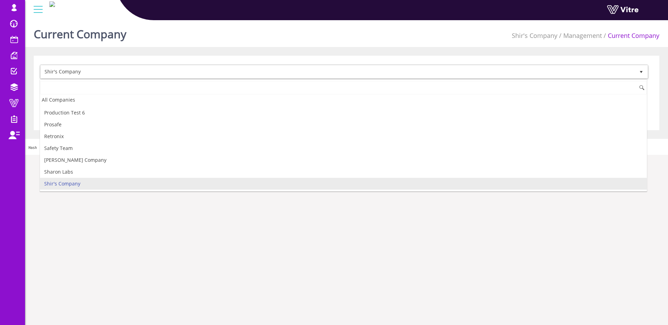
type input "י"
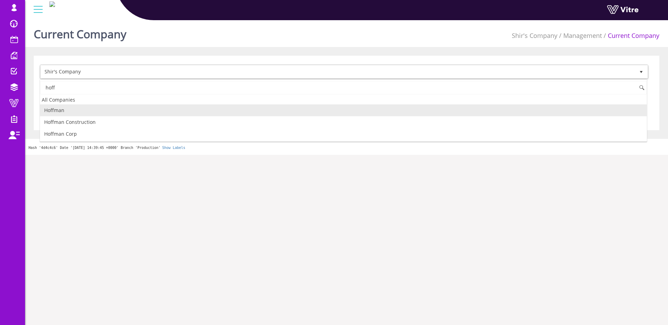
click at [92, 108] on li "Hoffman" at bounding box center [343, 110] width 606 height 12
type input "hoff"
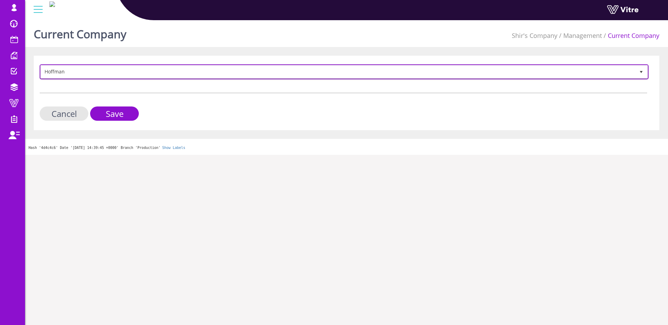
click at [90, 76] on span "Hoffman" at bounding box center [338, 71] width 594 height 13
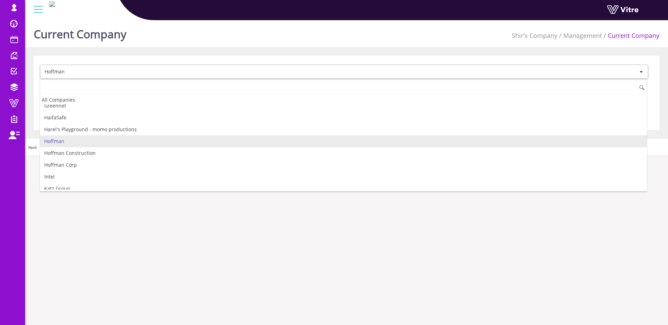
scroll to position [329, 0]
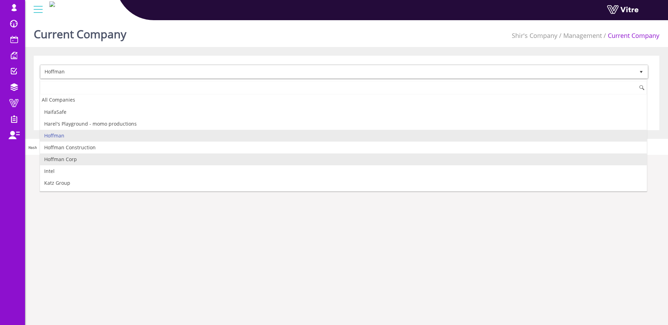
click at [89, 156] on li "Hoffman Corp" at bounding box center [343, 159] width 606 height 12
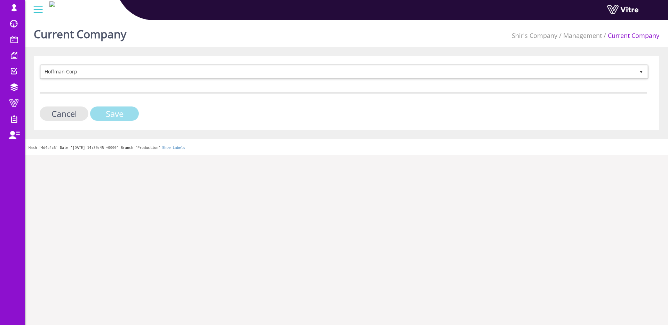
drag, startPoint x: 114, startPoint y: 112, endPoint x: 122, endPoint y: 109, distance: 8.1
click at [116, 111] on input "Save" at bounding box center [114, 113] width 49 height 14
